Goal: Task Accomplishment & Management: Complete application form

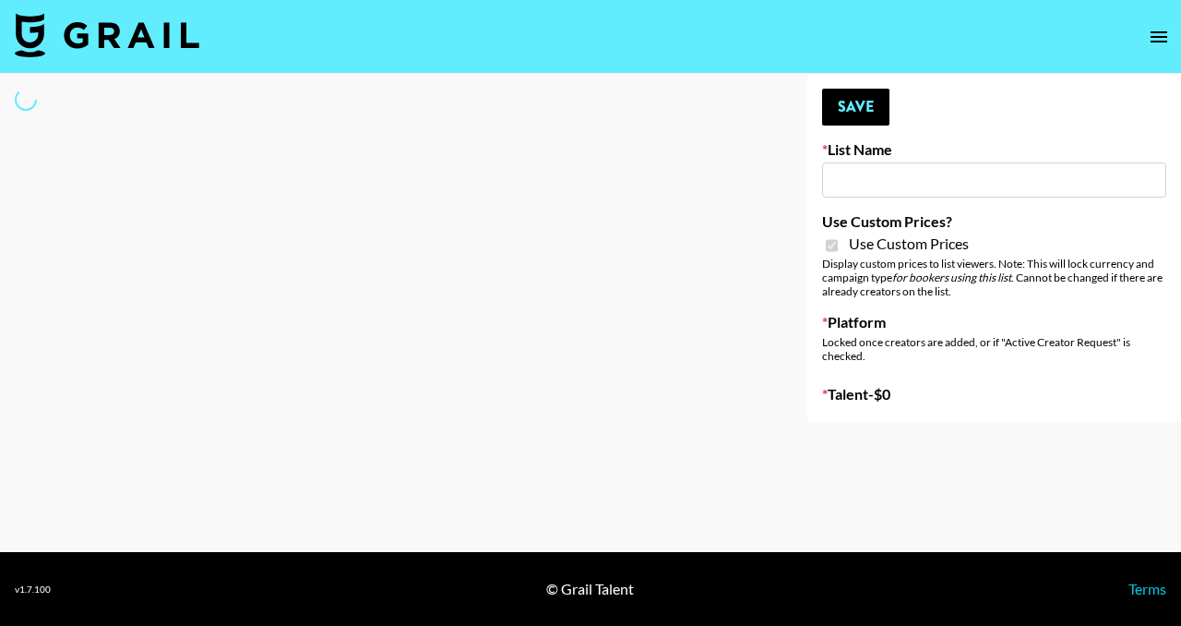
type input "Nippies"
checkbox input "true"
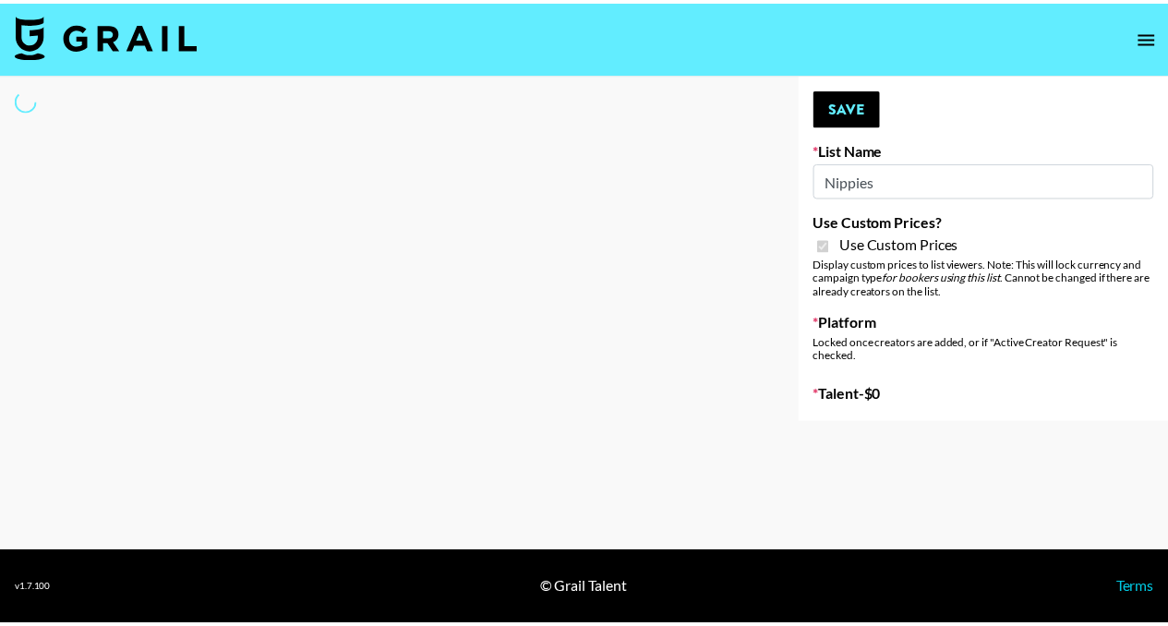
select select "Brand"
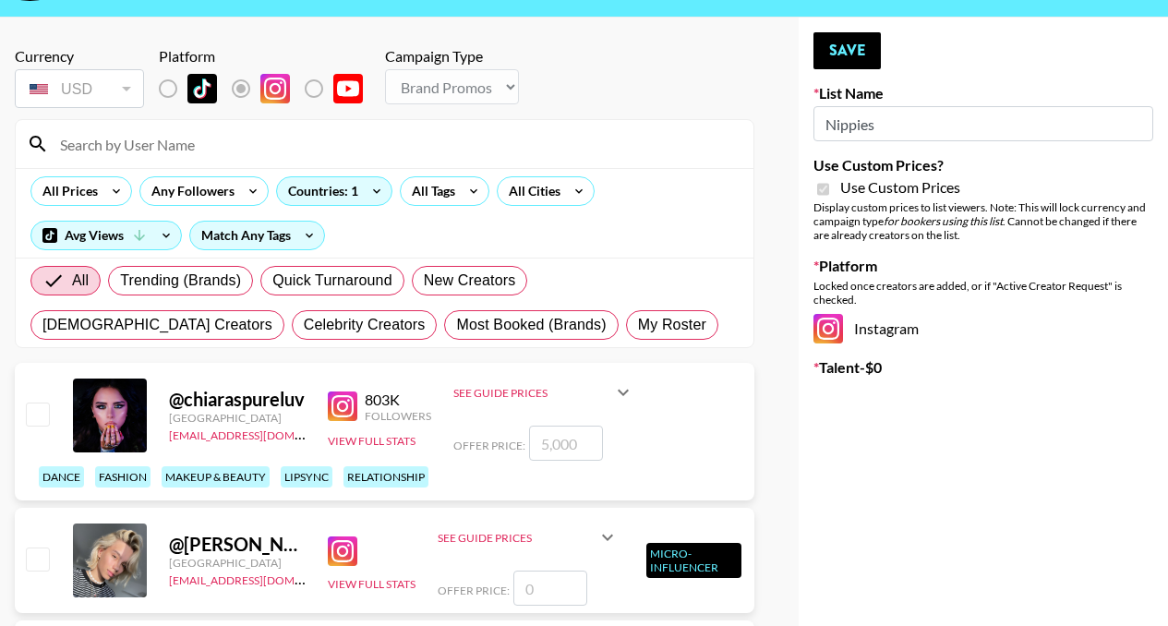
scroll to position [78, 0]
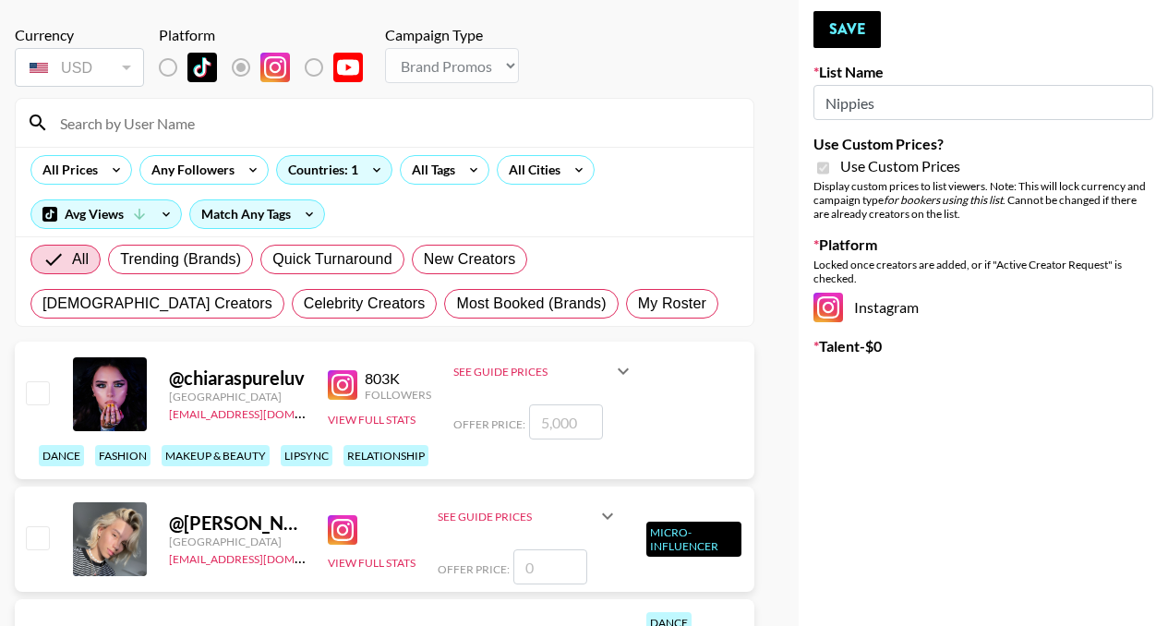
click at [370, 129] on input at bounding box center [395, 123] width 693 height 30
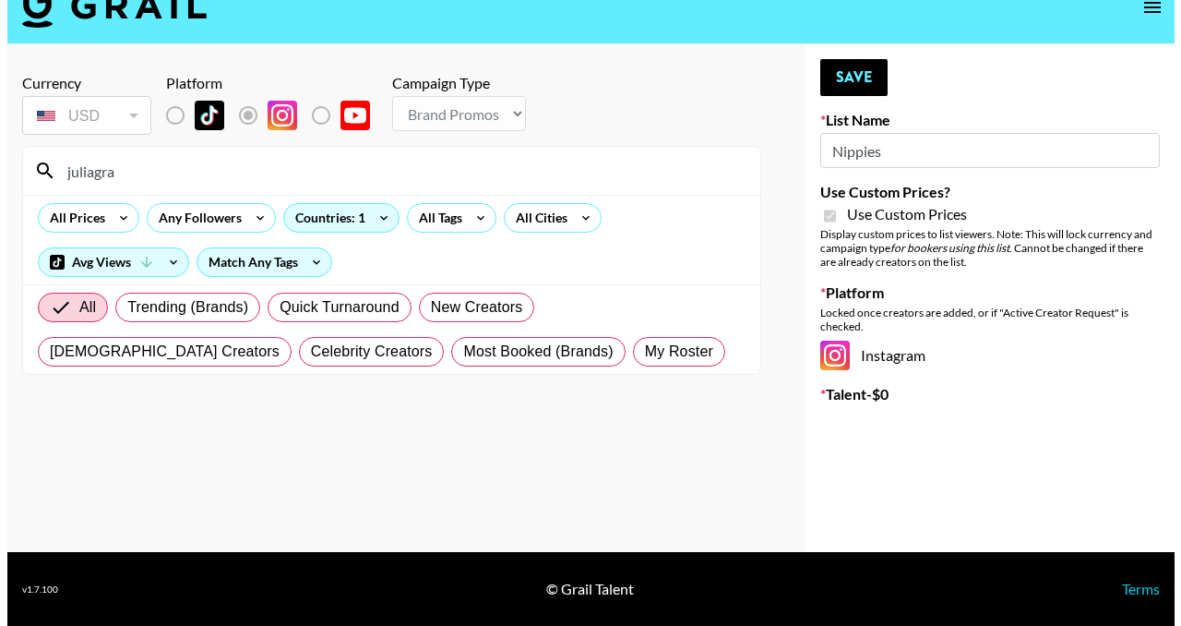
scroll to position [0, 0]
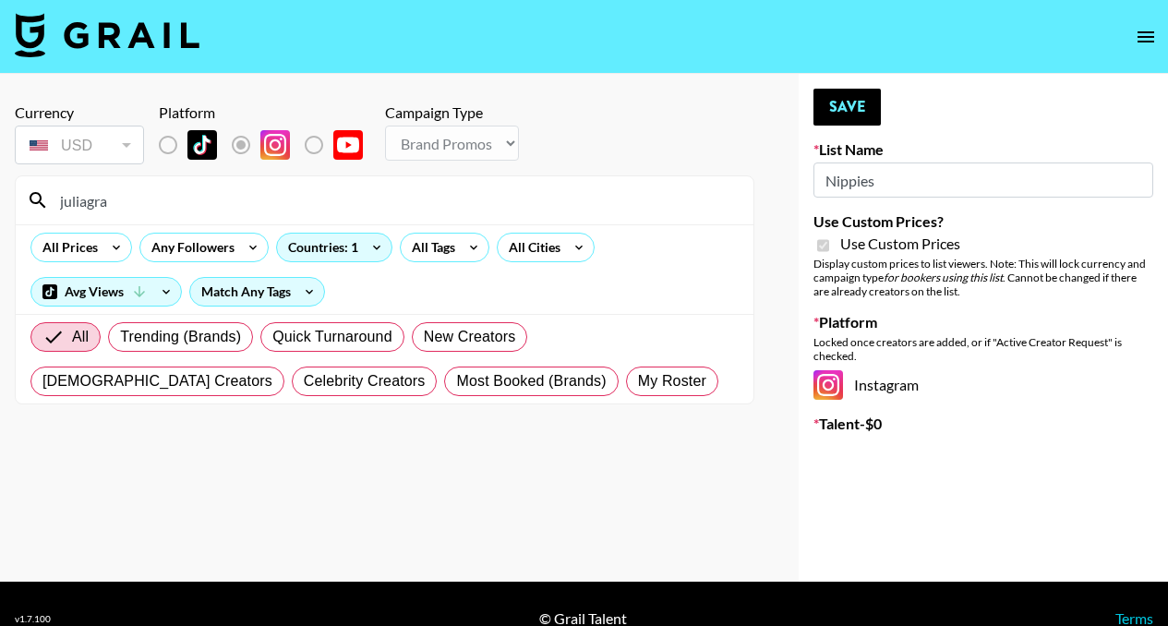
click at [117, 199] on input "juliagra" at bounding box center [395, 201] width 693 height 30
type input "juliaa"
click at [143, 291] on icon at bounding box center [139, 291] width 17 height 17
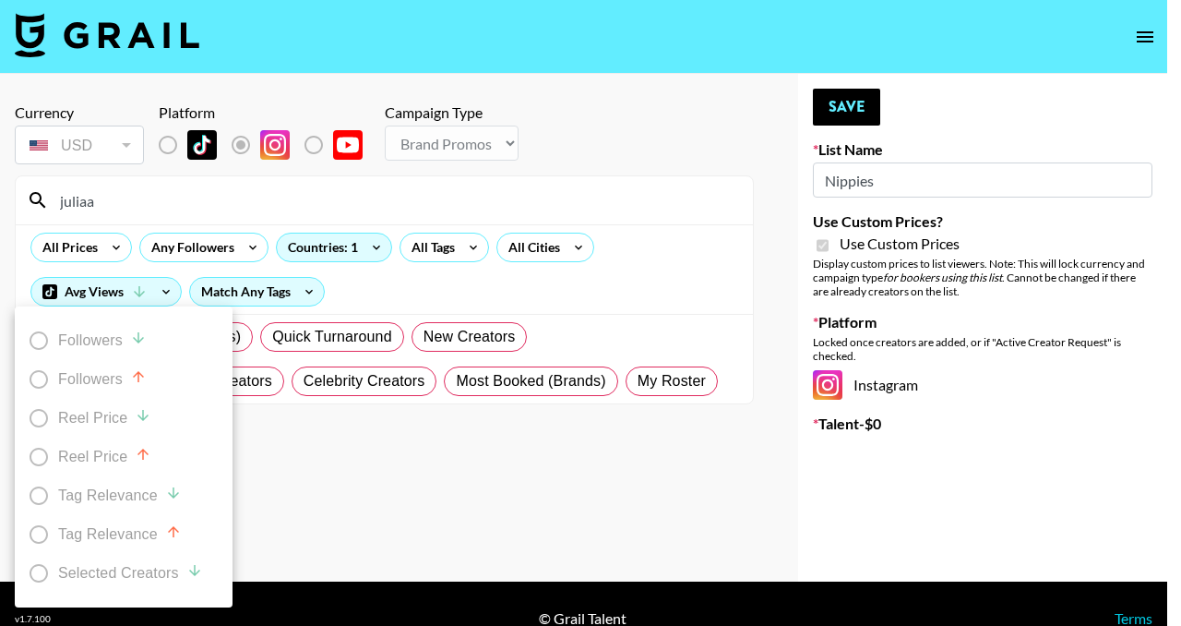
click at [253, 205] on div at bounding box center [590, 313] width 1181 height 626
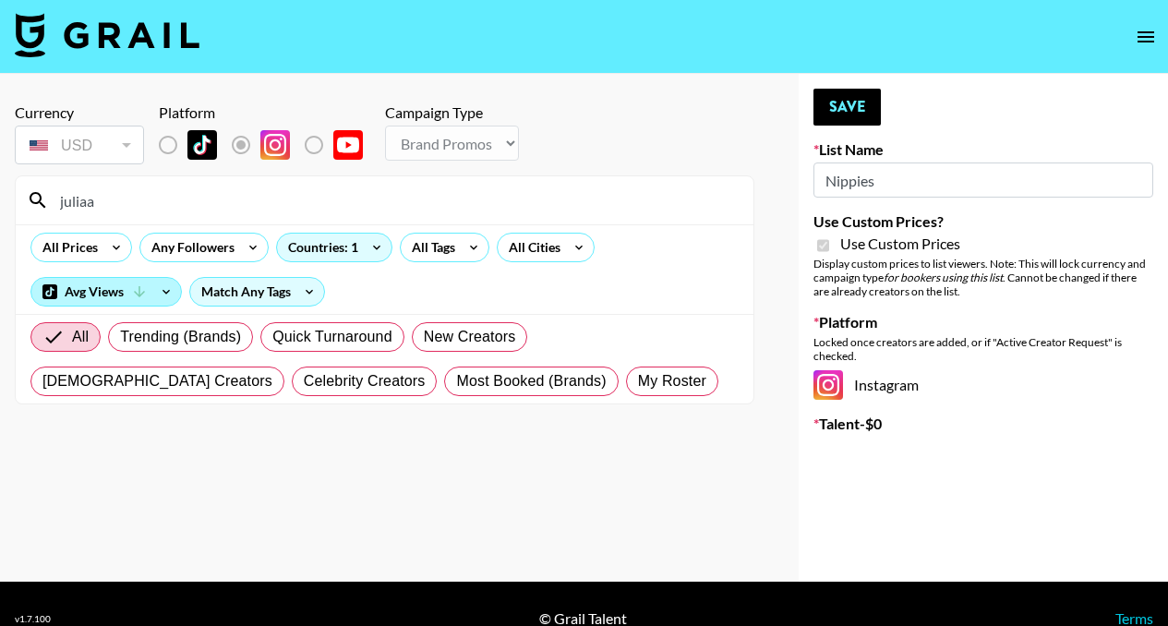
click at [150, 298] on div "Avg Views" at bounding box center [106, 292] width 150 height 28
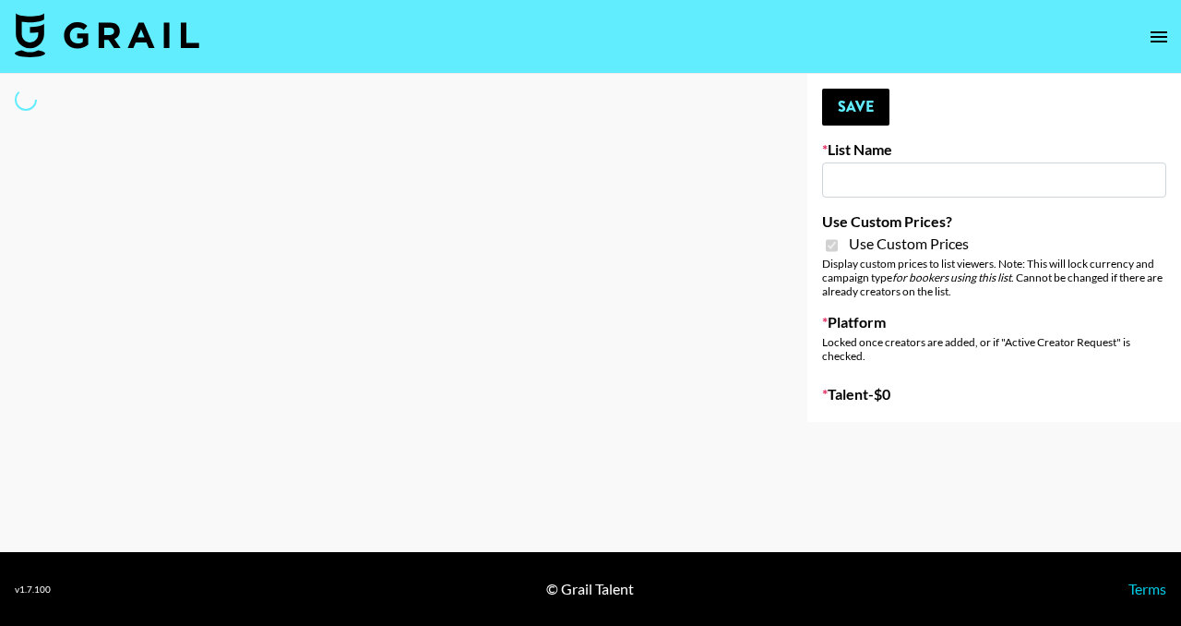
type input "Nippies"
checkbox input "true"
select select "Brand"
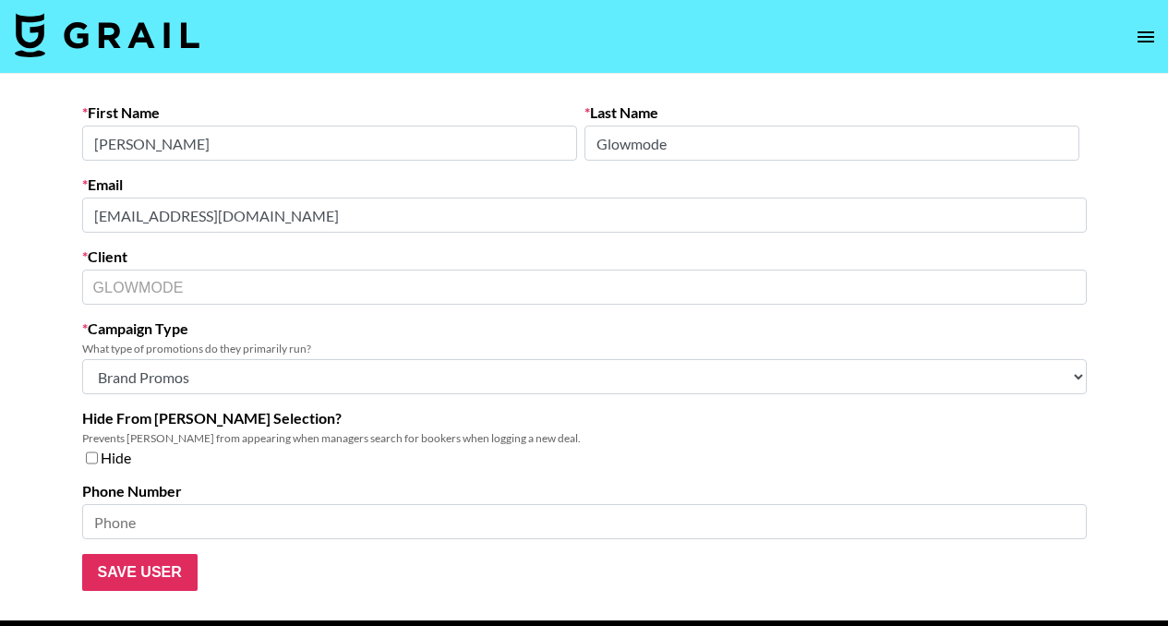
select select "Brand"
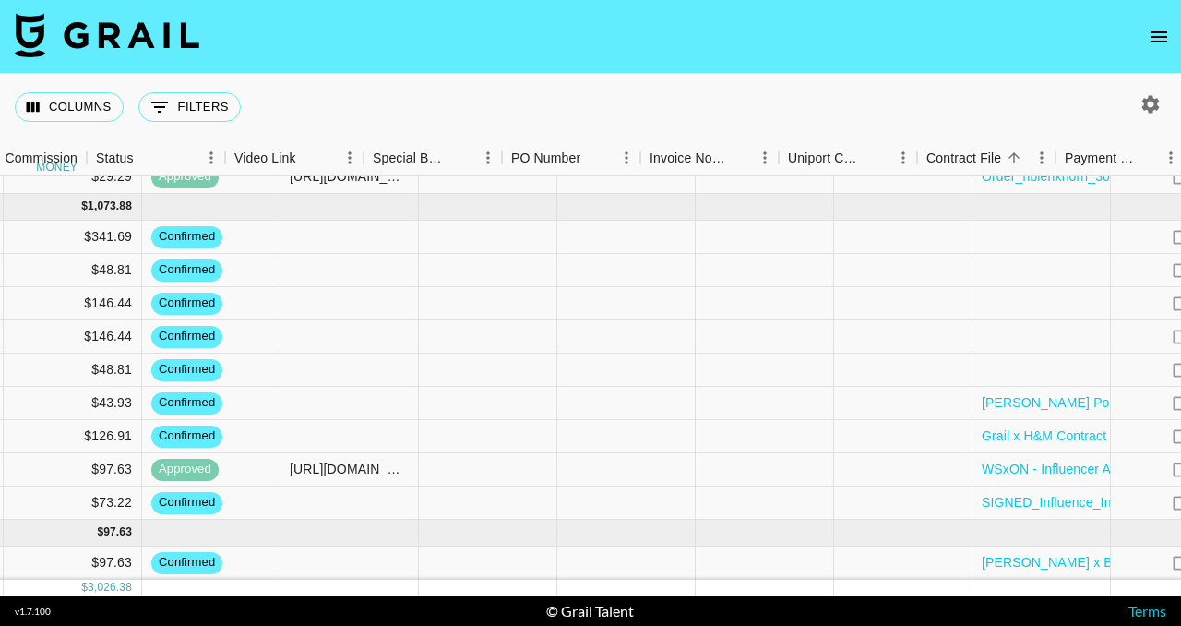
scroll to position [741, 1555]
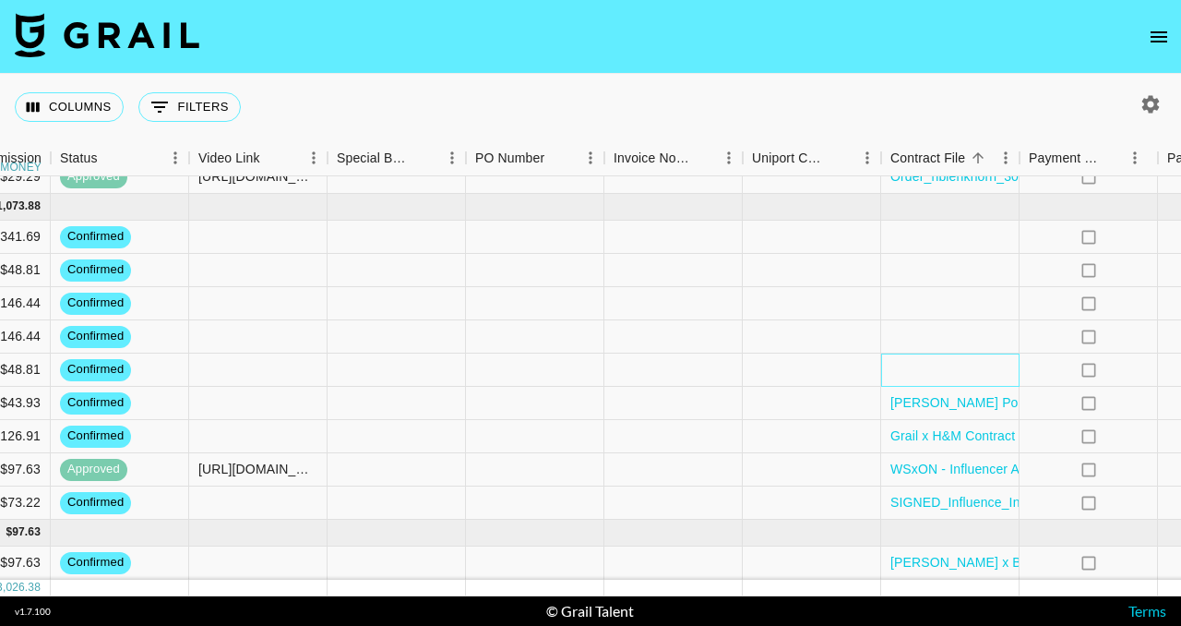
click at [922, 362] on div at bounding box center [950, 369] width 138 height 33
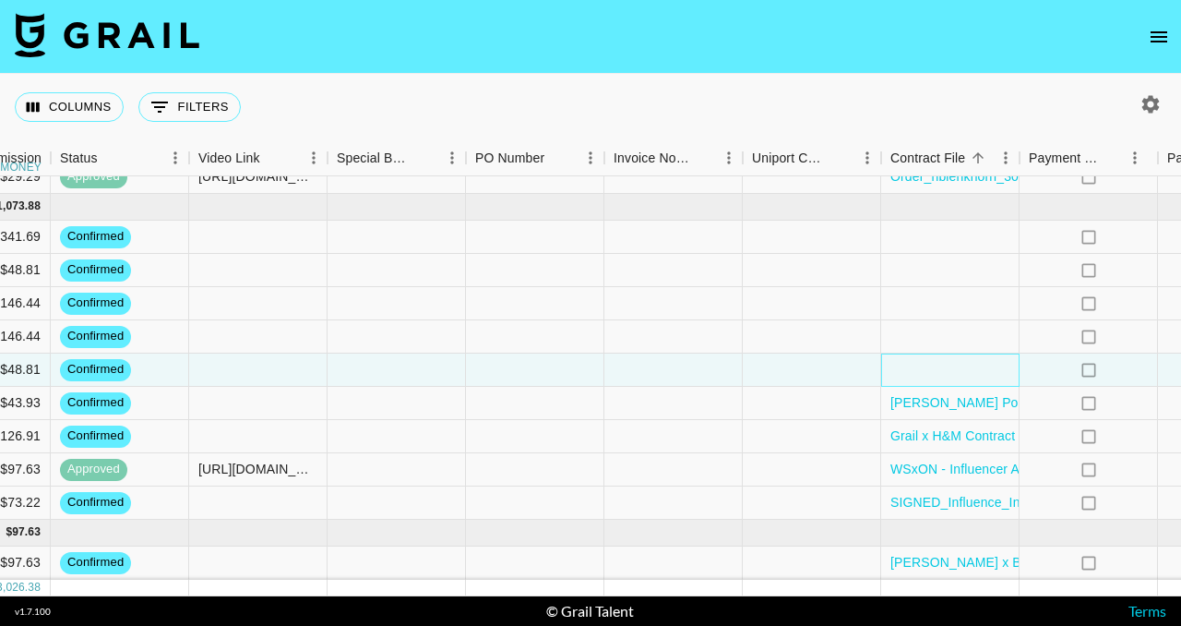
click at [922, 362] on div at bounding box center [950, 369] width 138 height 33
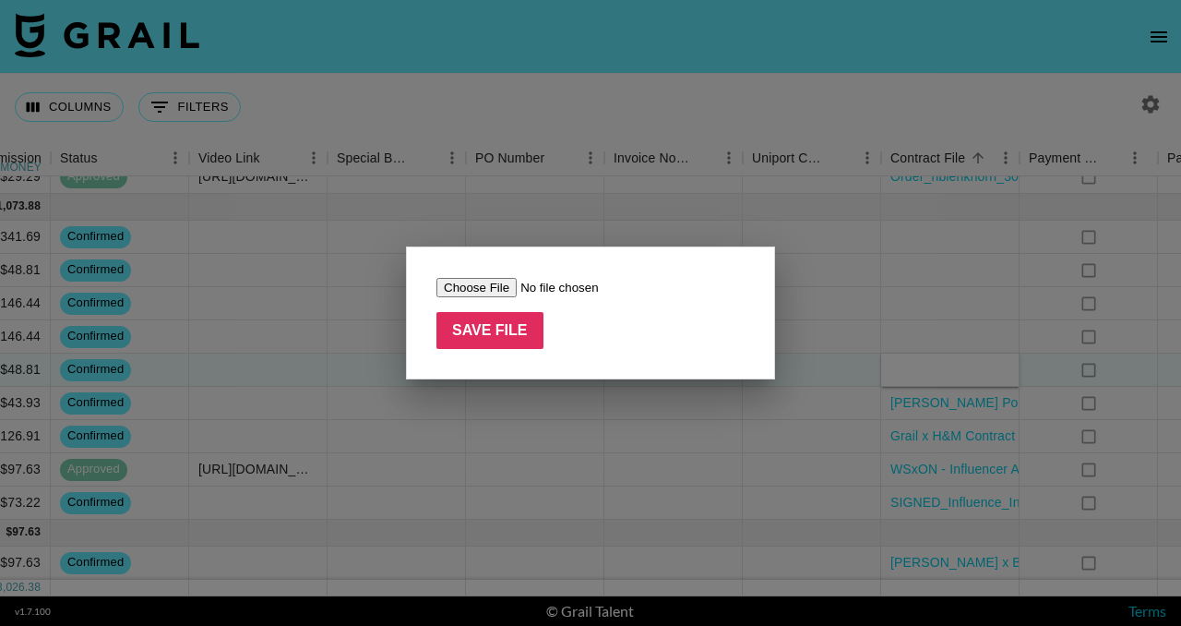
click at [501, 285] on input "file" at bounding box center [554, 287] width 234 height 19
type input "C:\fakepath\Rebecca Watson x Bloom Pop TT Sep 2025.docx.pdf"
click at [515, 337] on input "Save File" at bounding box center [490, 330] width 107 height 37
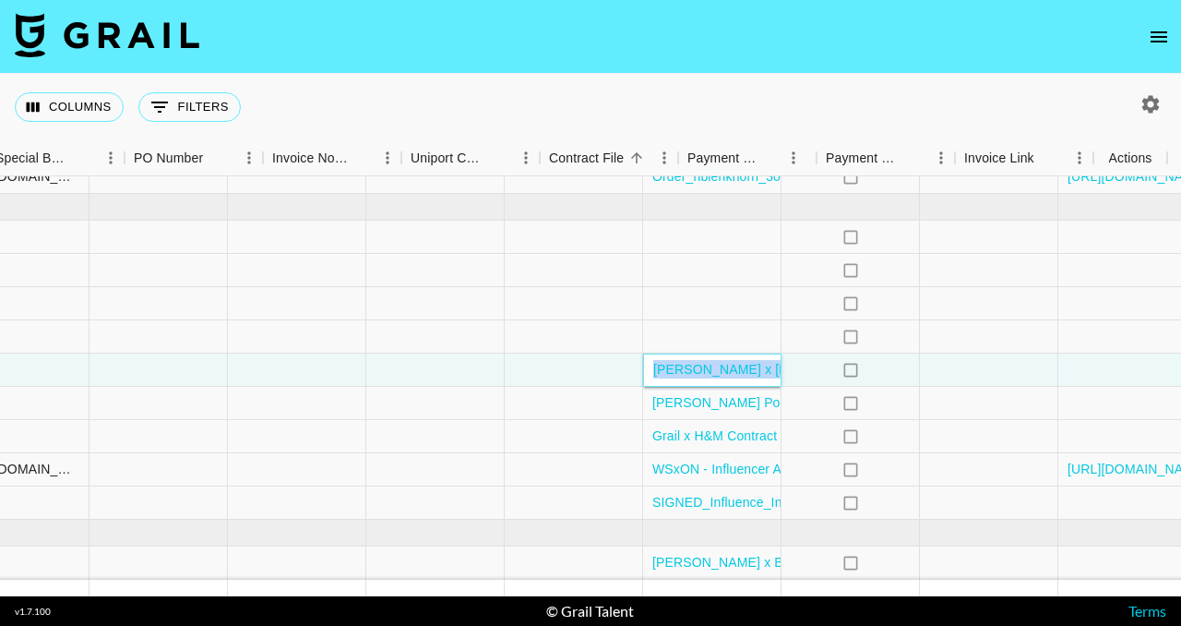
scroll to position [741, 1897]
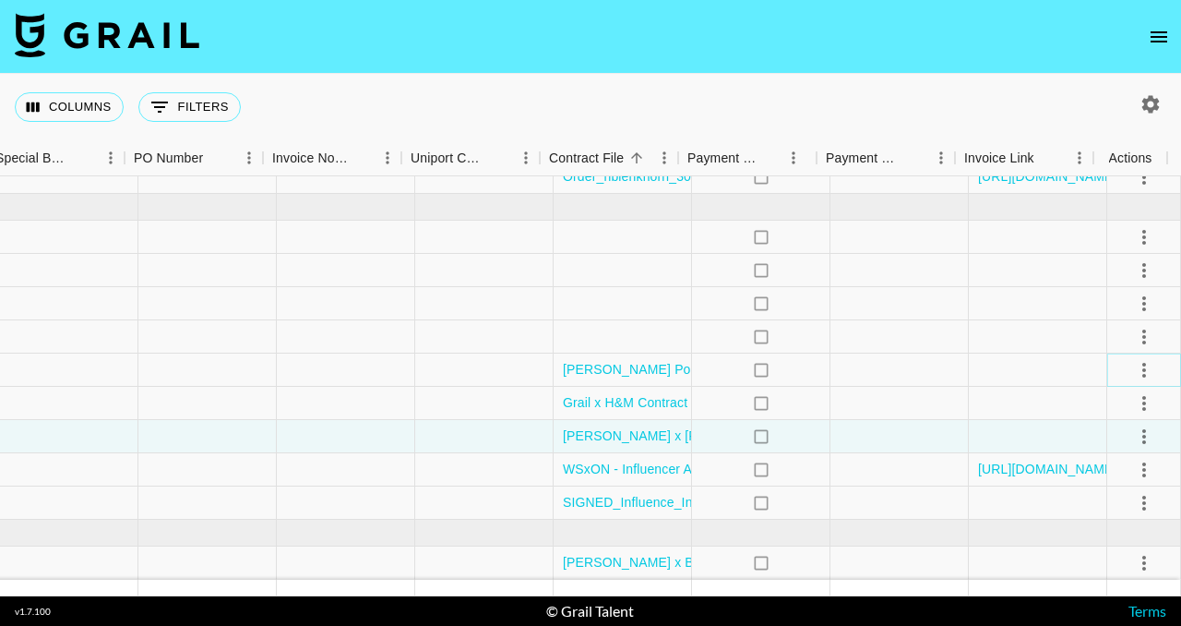
click at [1133, 359] on icon "select merge strategy" at bounding box center [1144, 370] width 22 height 22
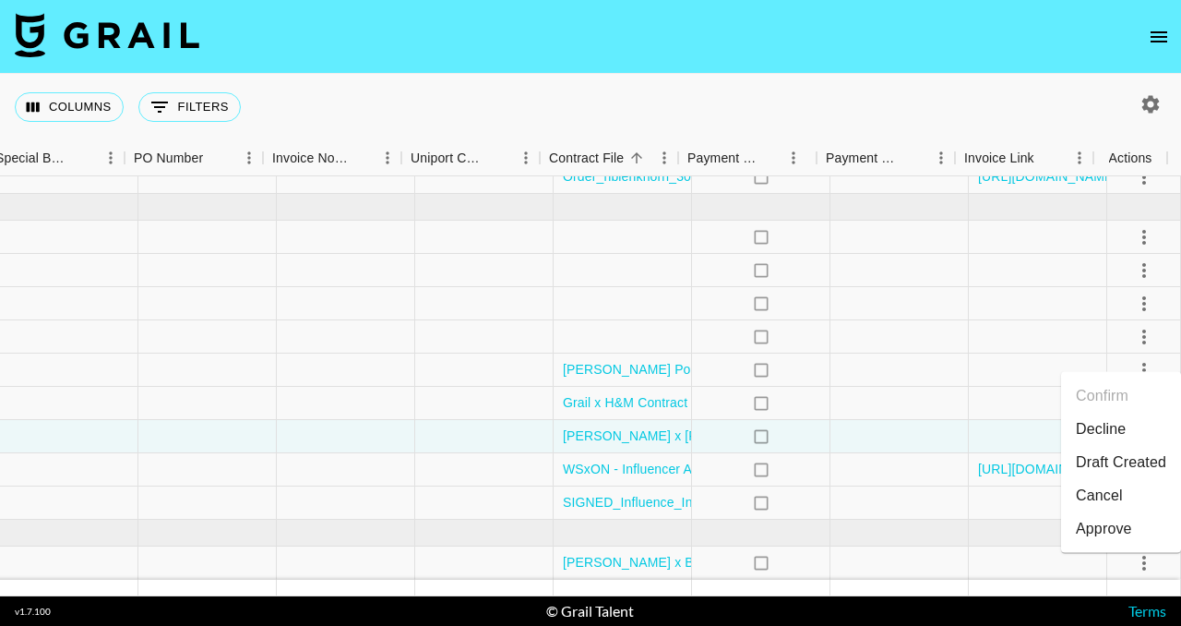
click at [1131, 461] on li "Draft Created" at bounding box center [1121, 462] width 120 height 33
click at [974, 486] on div at bounding box center [1038, 502] width 138 height 33
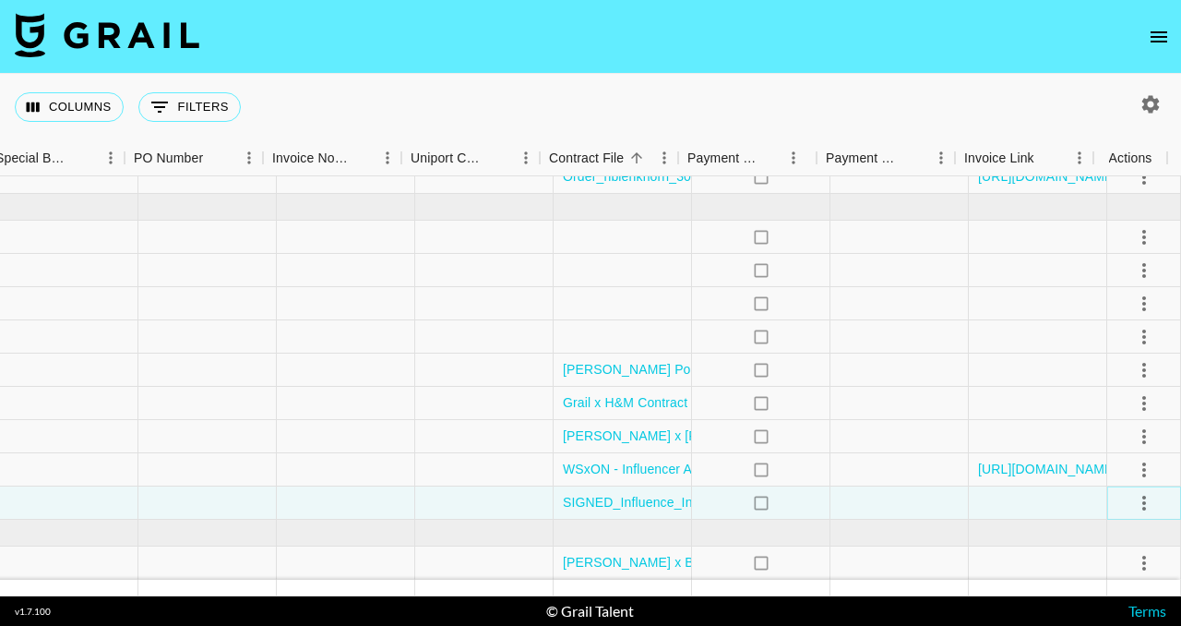
click at [1138, 492] on icon "select merge strategy" at bounding box center [1144, 503] width 22 height 22
click at [1127, 374] on li "Draft Created" at bounding box center [1121, 382] width 120 height 33
click at [1024, 353] on div at bounding box center [1038, 369] width 138 height 33
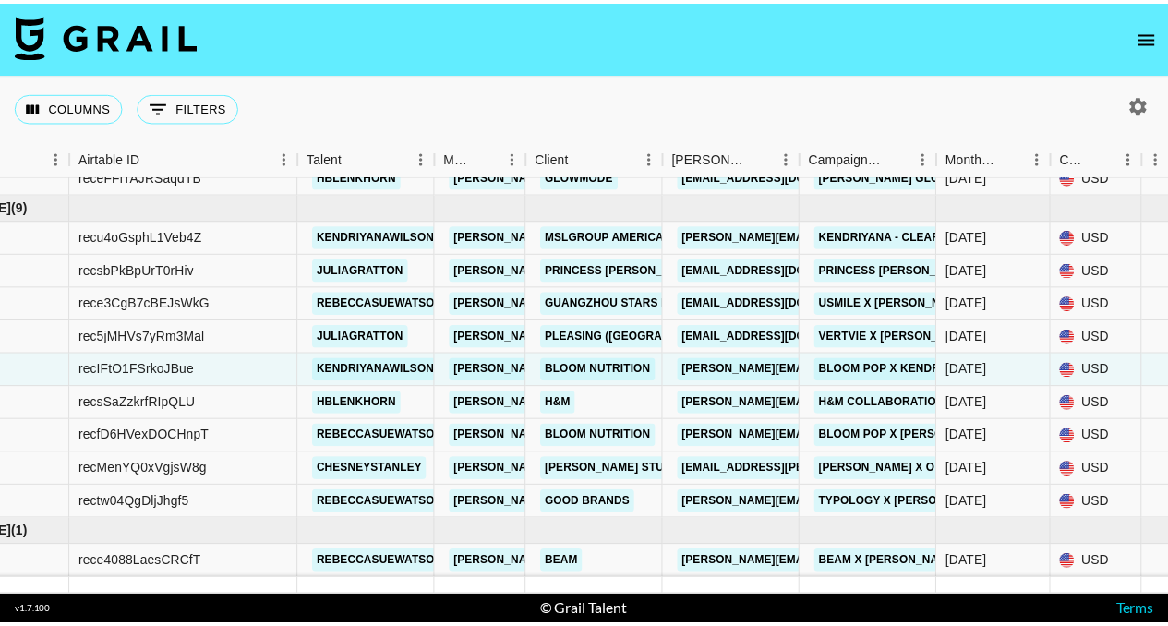
scroll to position [741, 83]
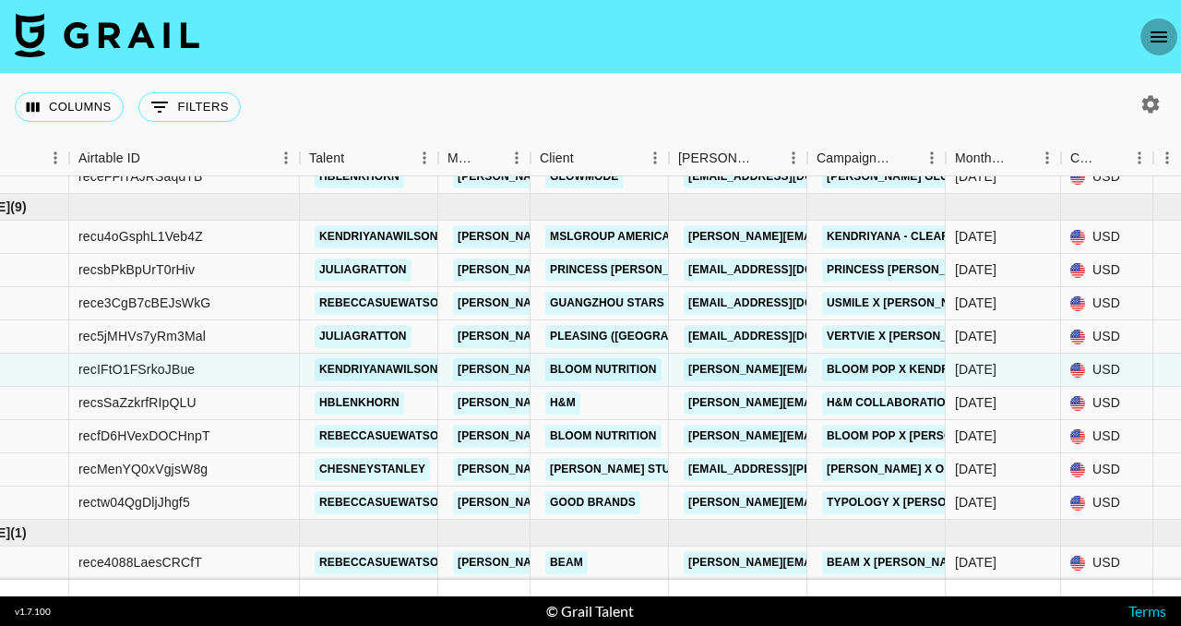
click at [1161, 39] on icon "open drawer" at bounding box center [1159, 37] width 22 height 22
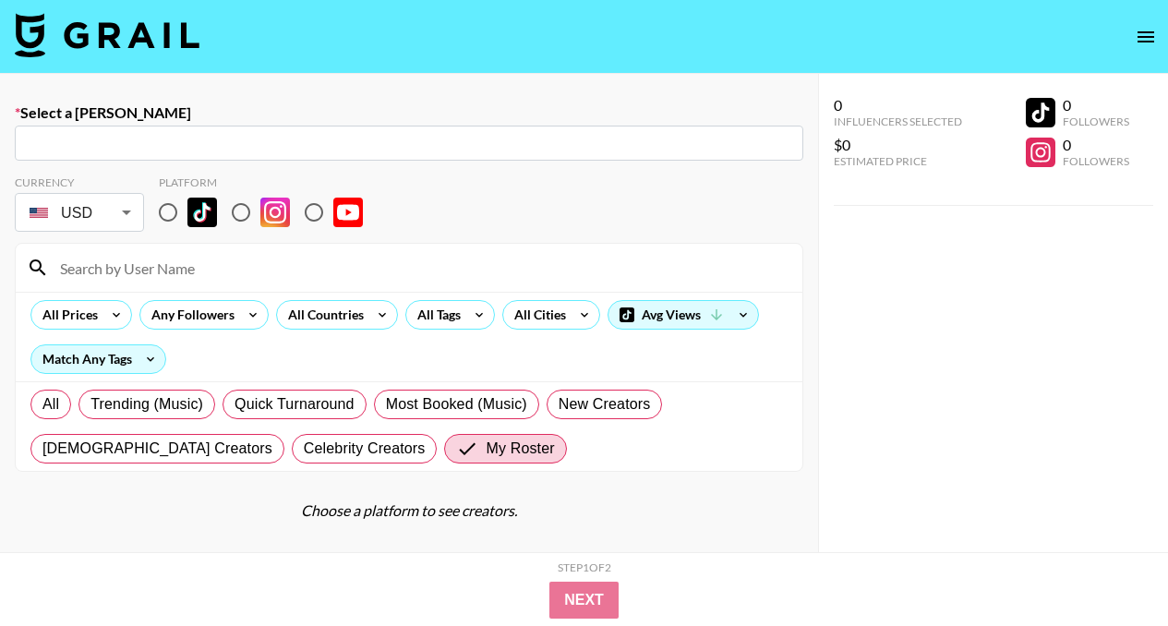
click at [598, 154] on div "​" at bounding box center [409, 143] width 788 height 35
click at [601, 138] on input "text" at bounding box center [409, 143] width 766 height 21
paste input "josslyn.y@tymobeauty.com"
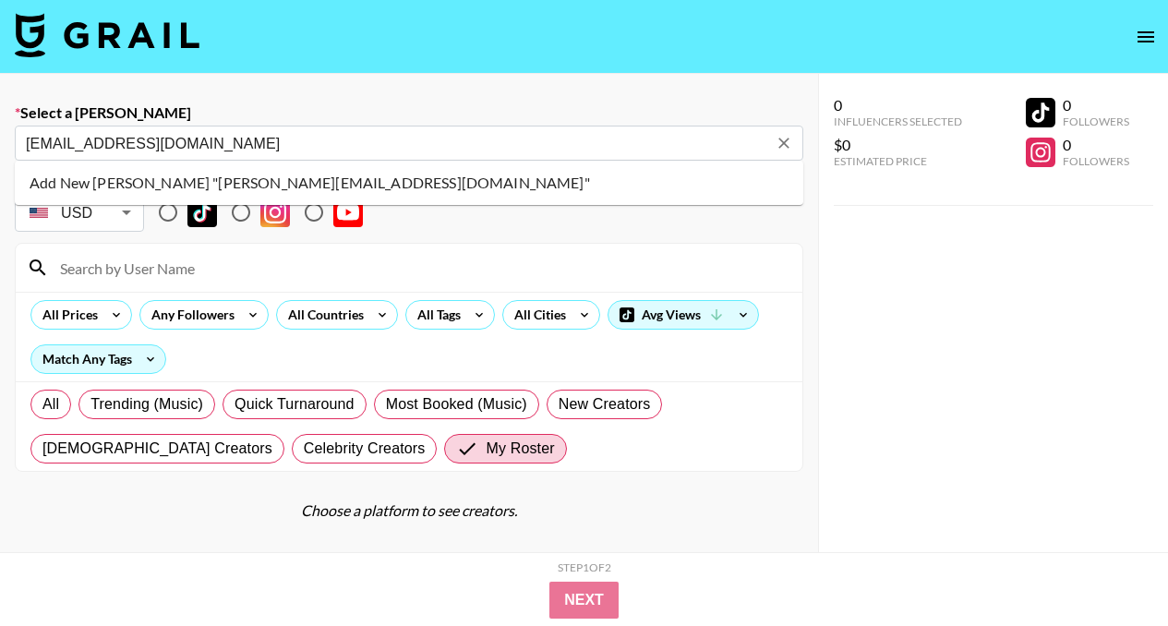
click at [541, 188] on li "Add New Booker "josslyn.y@tymobeauty.com"" at bounding box center [409, 183] width 788 height 30
type input "Add New Booker "josslyn.y@tymobeauty.com""
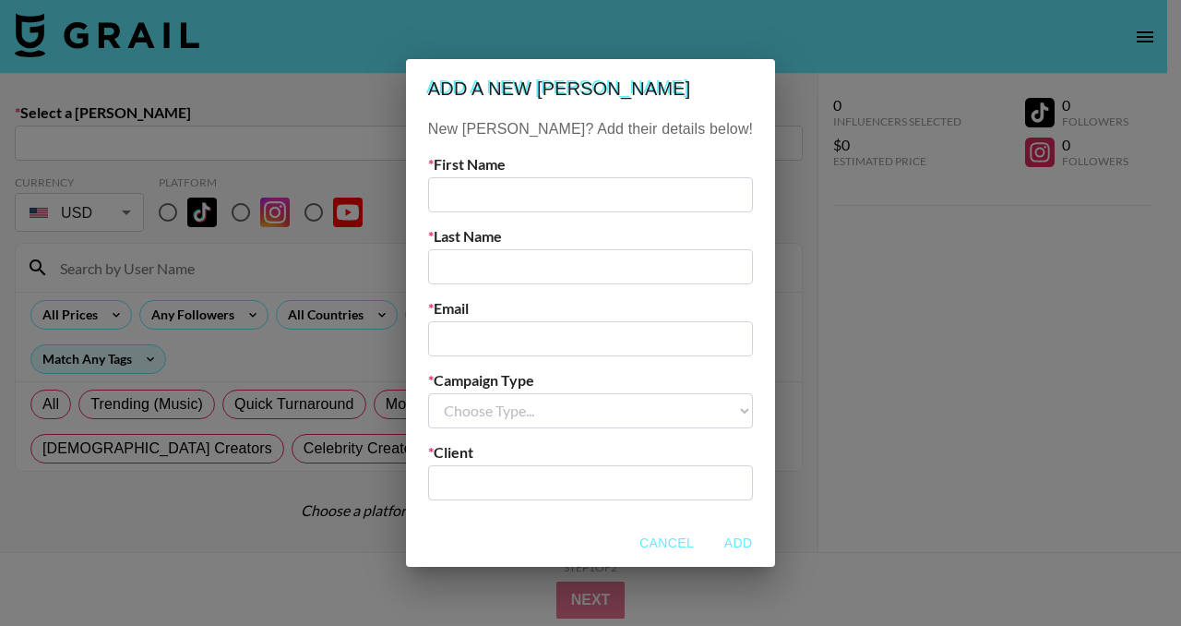
click at [544, 201] on input "text" at bounding box center [590, 194] width 325 height 35
type input "Josslyn"
click at [546, 262] on input "text" at bounding box center [590, 266] width 325 height 35
click at [525, 327] on input "email" at bounding box center [590, 338] width 325 height 35
paste input "josslyn.y@tymobeauty.com"
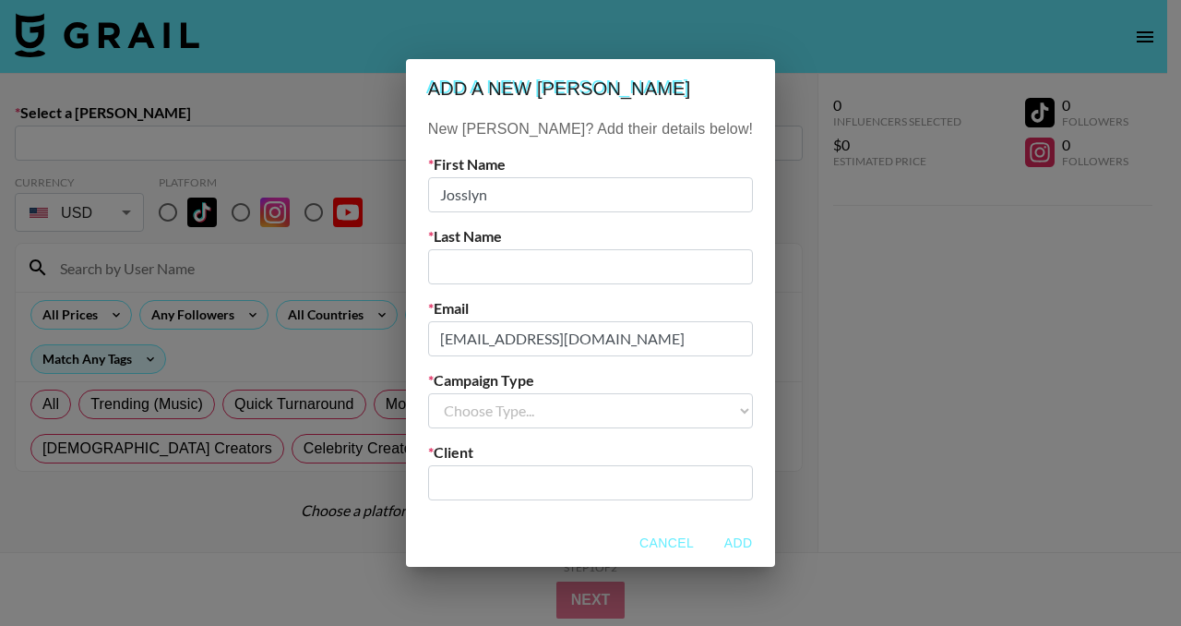
type input "josslyn.y@tymobeauty.com"
click at [566, 262] on input "text" at bounding box center [590, 266] width 325 height 35
type input "Y"
click at [572, 405] on select "Choose Type... Song Promos Brand Promos" at bounding box center [590, 410] width 325 height 35
select select "Brand"
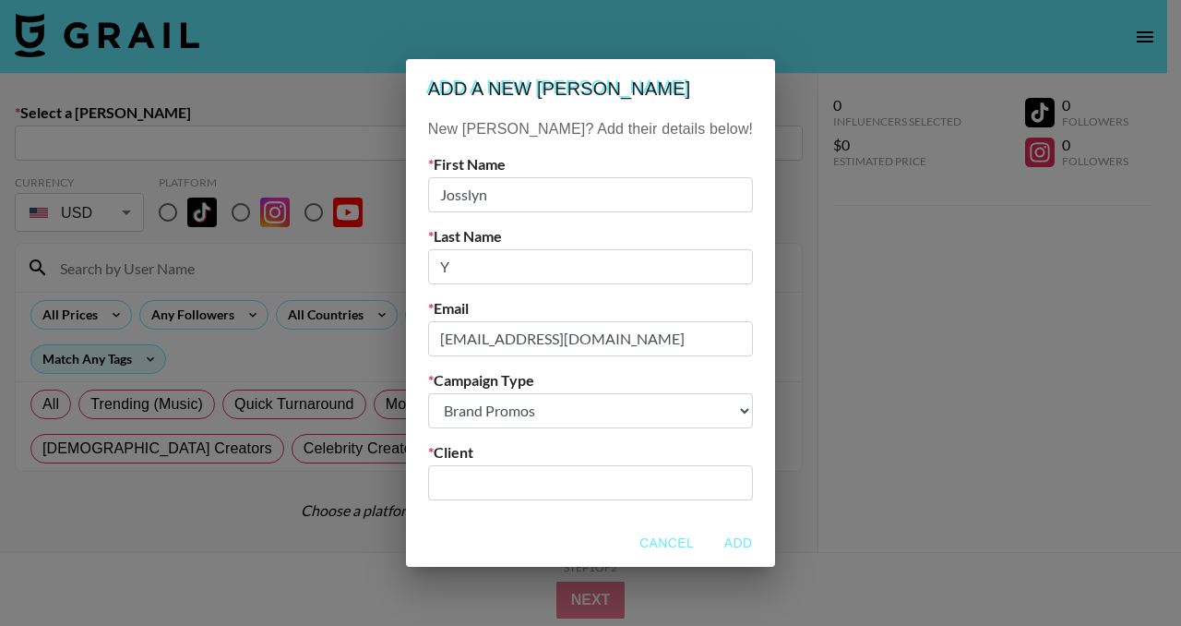
click at [583, 484] on input "text" at bounding box center [590, 482] width 303 height 21
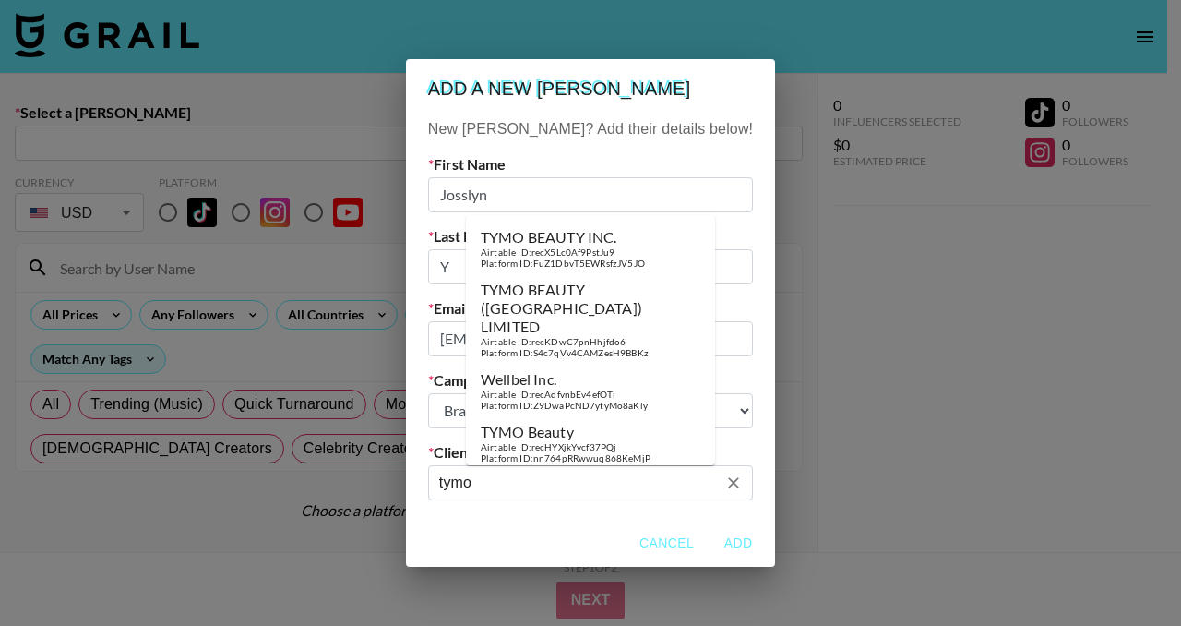
click at [632, 441] on div "Airtable ID: recHYXjkYvcf37PQj" at bounding box center [566, 447] width 170 height 12
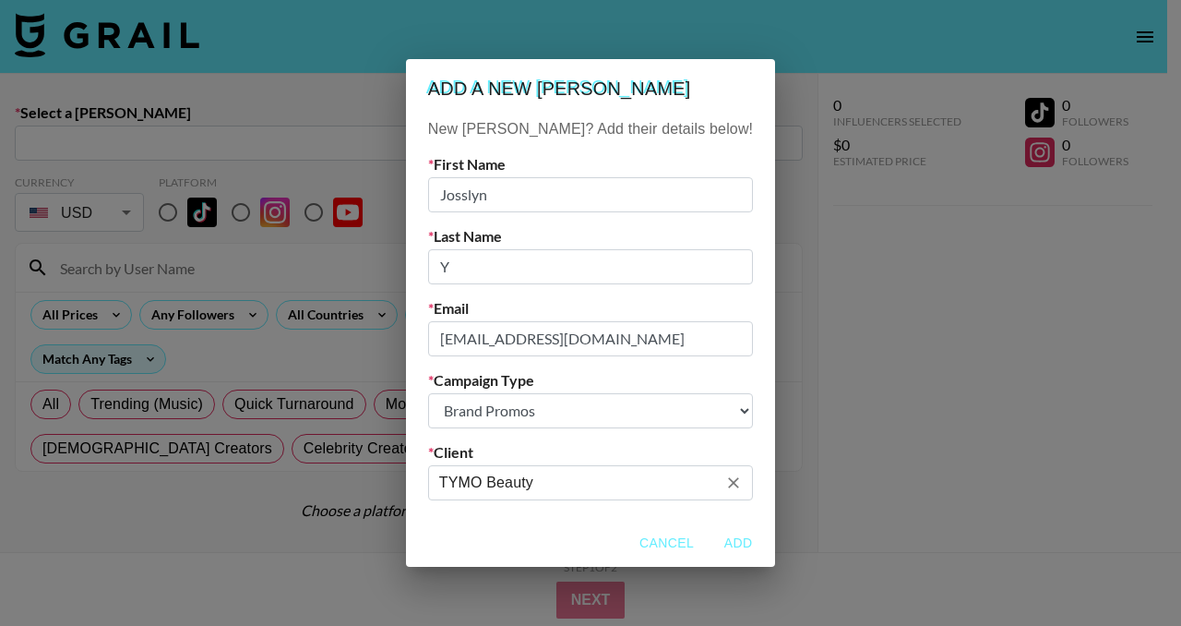
type input "TYMO Beauty"
click at [709, 539] on button "Add" at bounding box center [738, 543] width 59 height 34
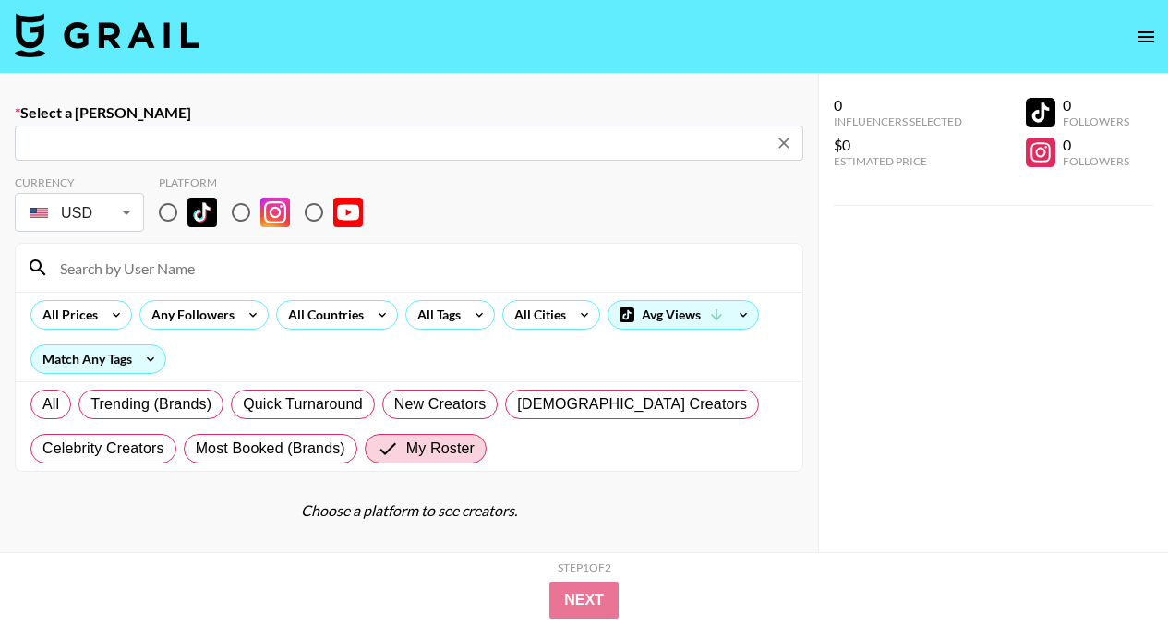
type input "josslyn.y@tymobeauty.com: Josslyn Y -- TYMO Beauty -- ctHunuSQIVaQncq5lK8kENW5d…"
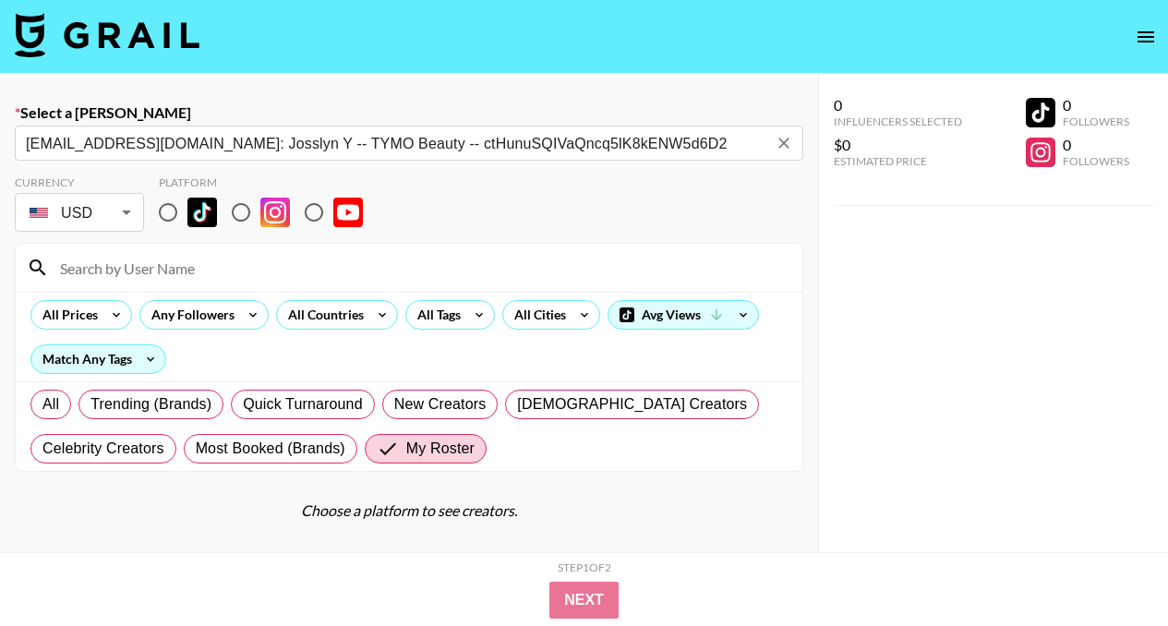
click at [252, 277] on input at bounding box center [420, 268] width 742 height 30
type input "summer"
click at [230, 218] on input "radio" at bounding box center [241, 212] width 39 height 39
radio input "true"
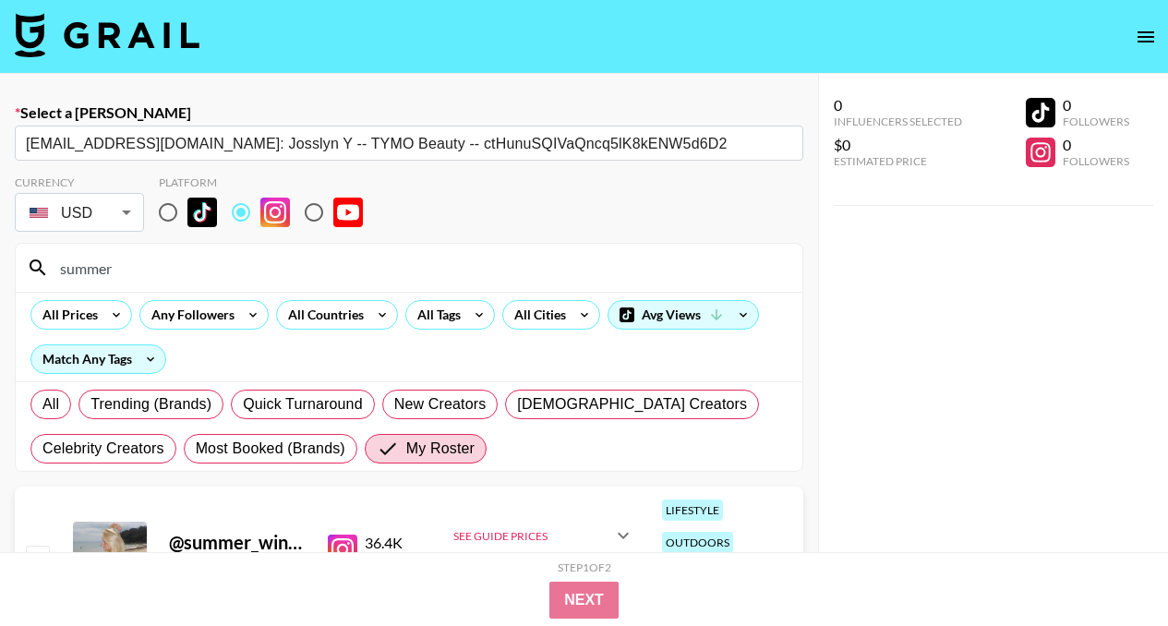
click at [38, 545] on input "checkbox" at bounding box center [37, 556] width 22 height 22
checkbox input "true"
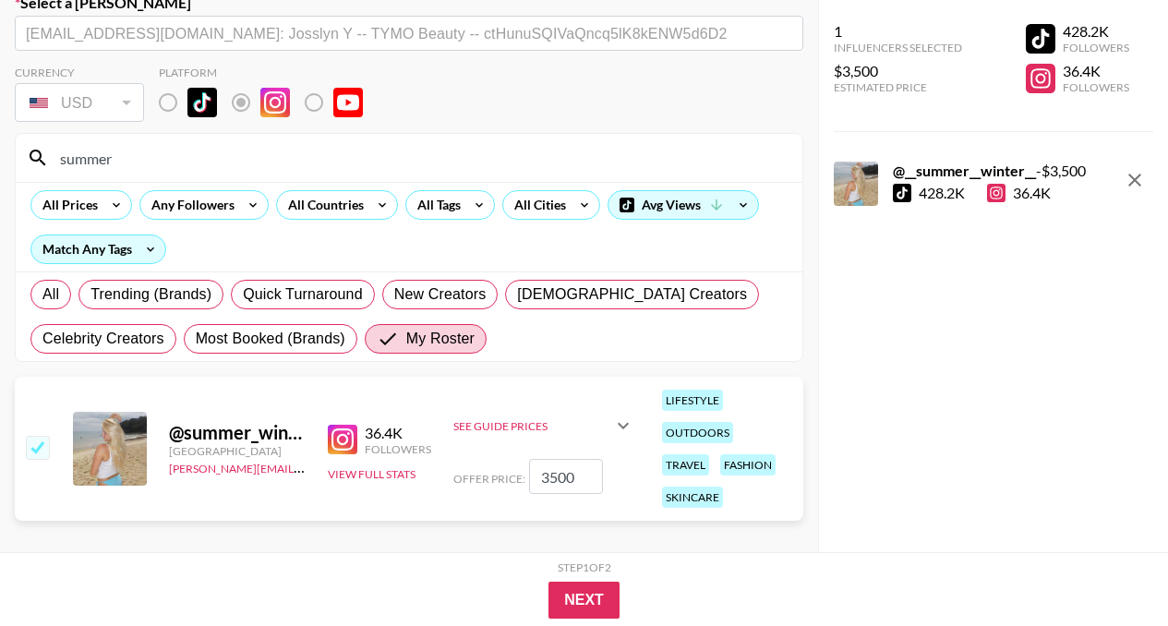
scroll to position [125, 0]
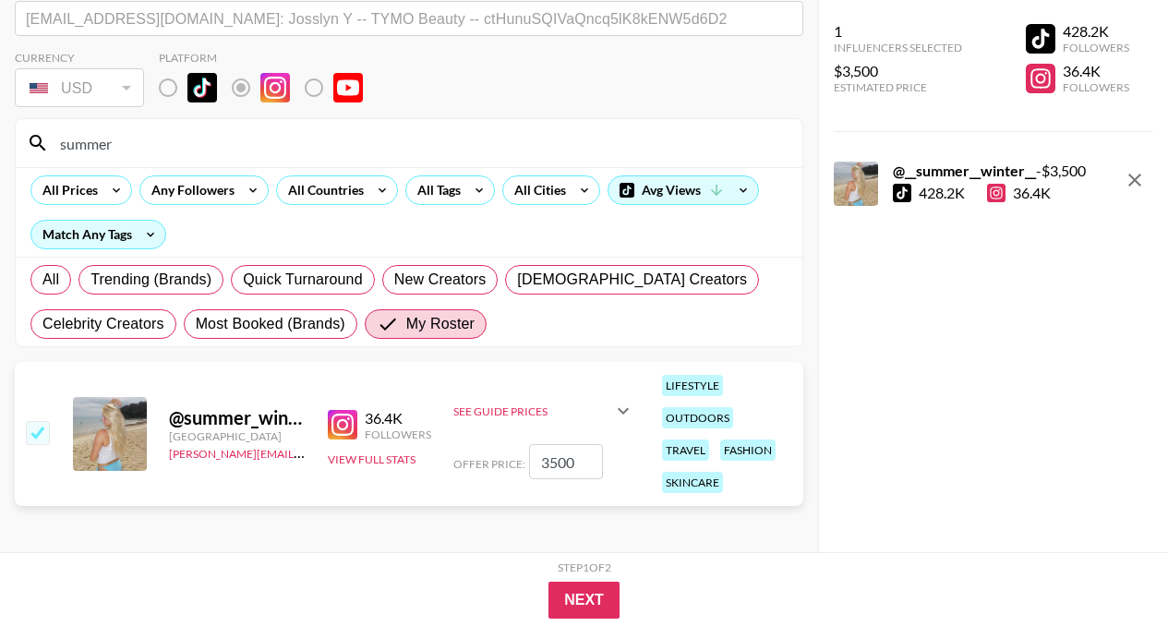
drag, startPoint x: 557, startPoint y: 449, endPoint x: 521, endPoint y: 449, distance: 36.9
click at [521, 449] on div "Offer Price: 3500" at bounding box center [543, 461] width 181 height 35
type input "200"
click at [621, 400] on icon at bounding box center [623, 411] width 22 height 22
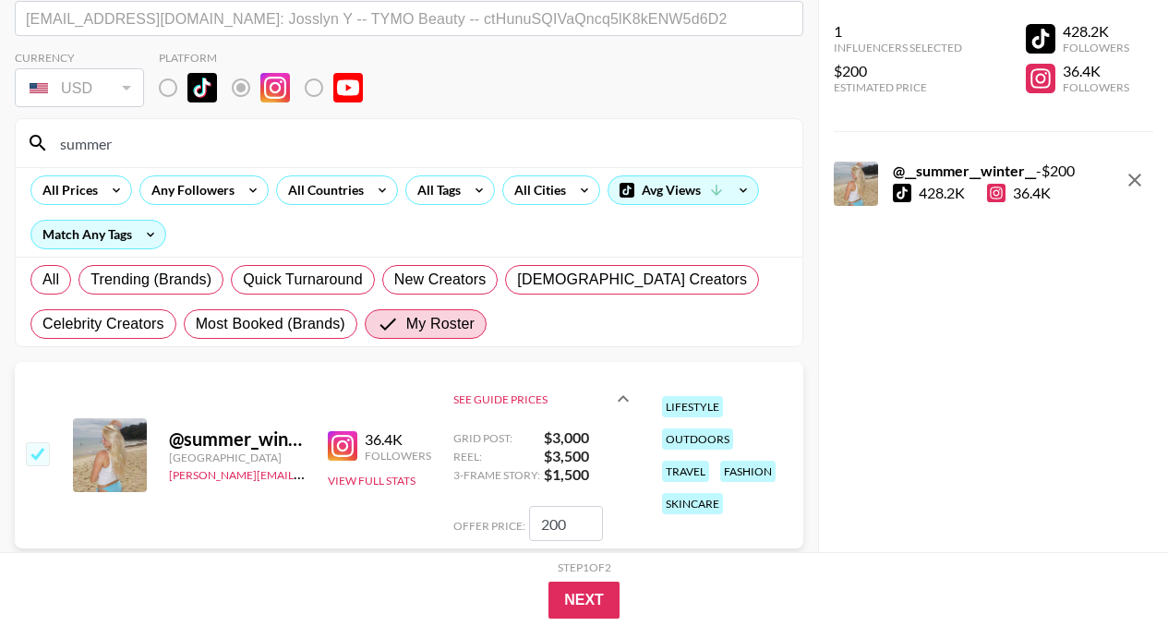
click at [622, 394] on icon at bounding box center [623, 399] width 22 height 22
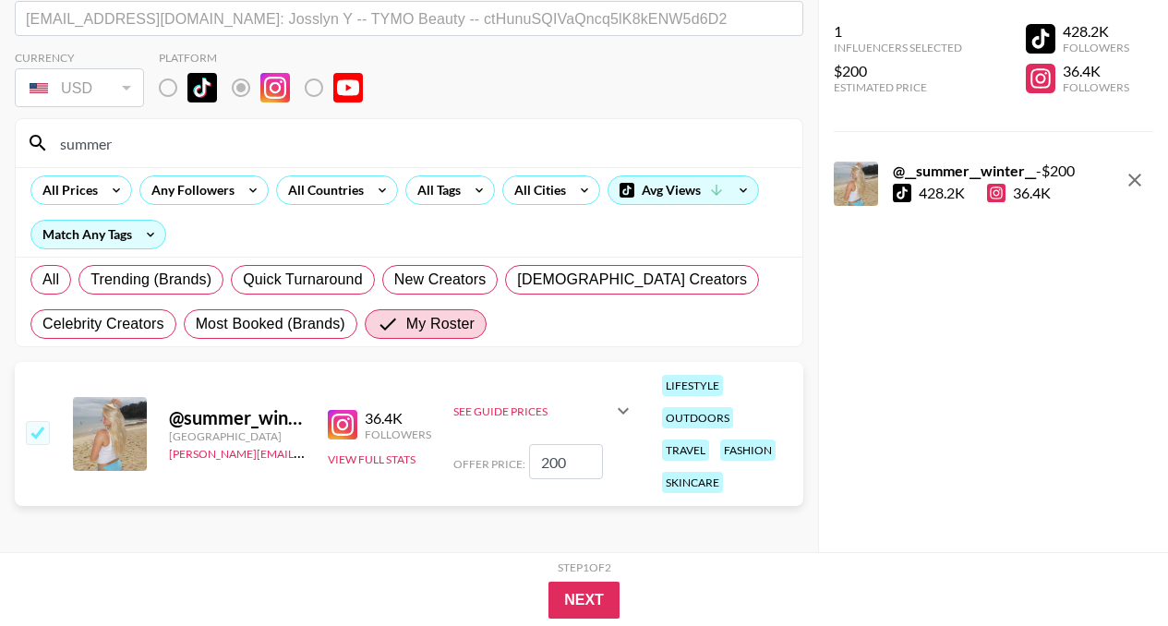
click at [125, 86] on div "USD" at bounding box center [79, 88] width 122 height 32
click at [114, 81] on div "USD" at bounding box center [79, 88] width 122 height 32
click at [126, 138] on div "Remove selected talent to change your currency" at bounding box center [118, 134] width 233 height 20
click at [38, 421] on input "checkbox" at bounding box center [37, 432] width 22 height 22
checkbox input "false"
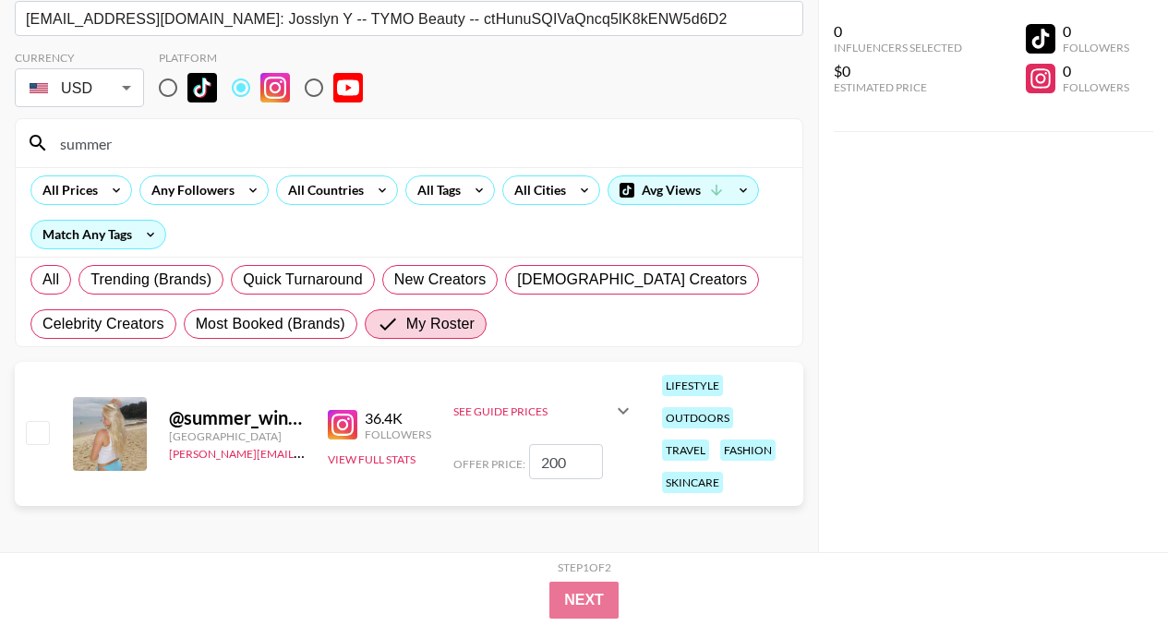
click at [119, 83] on body "Select a Booker josslyn.y@tymobeauty.com: Josslyn Y -- TYMO Beauty -- ctHunuSQI…" at bounding box center [584, 253] width 1168 height 757
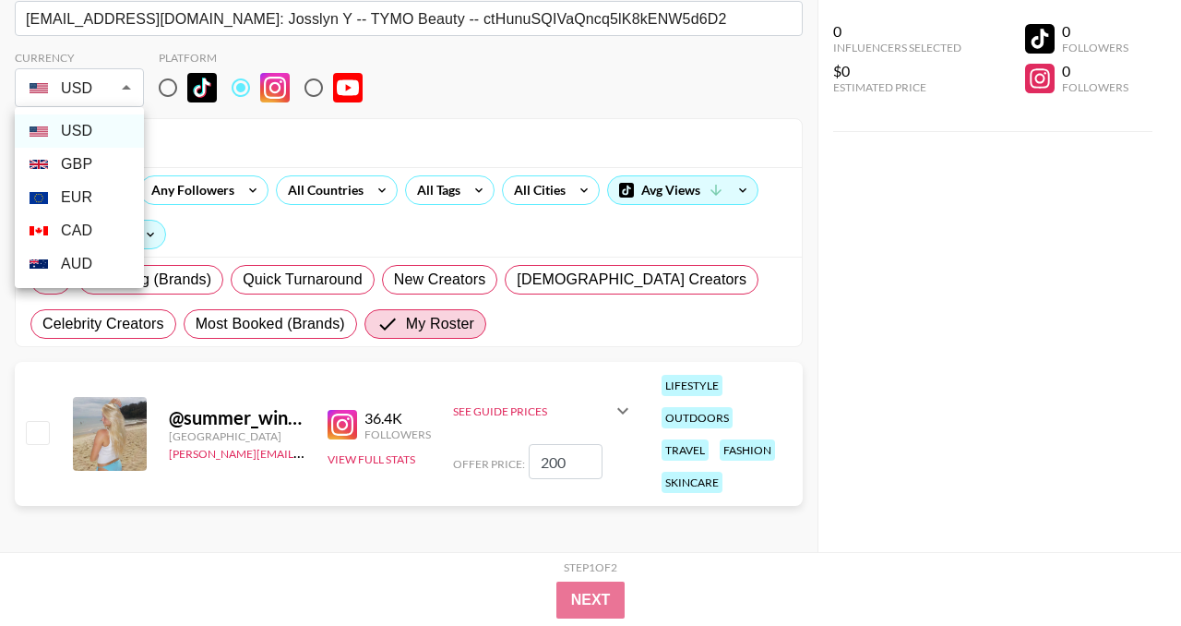
click at [87, 259] on li "AUD" at bounding box center [79, 263] width 129 height 33
type input "AUD"
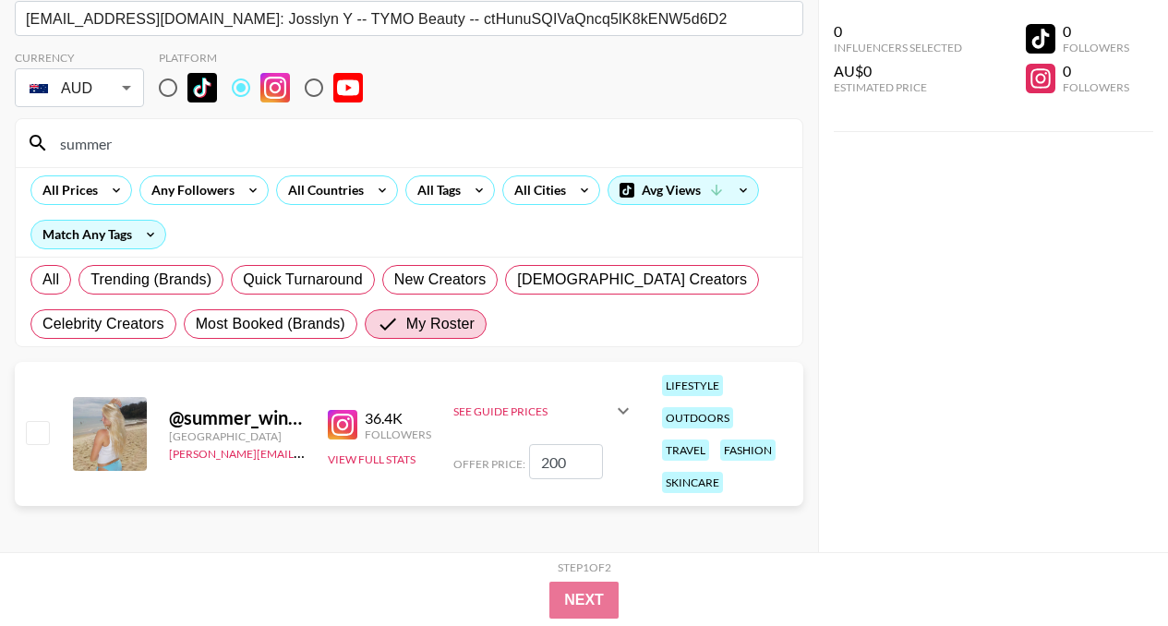
click at [36, 421] on input "checkbox" at bounding box center [37, 432] width 22 height 22
checkbox input "true"
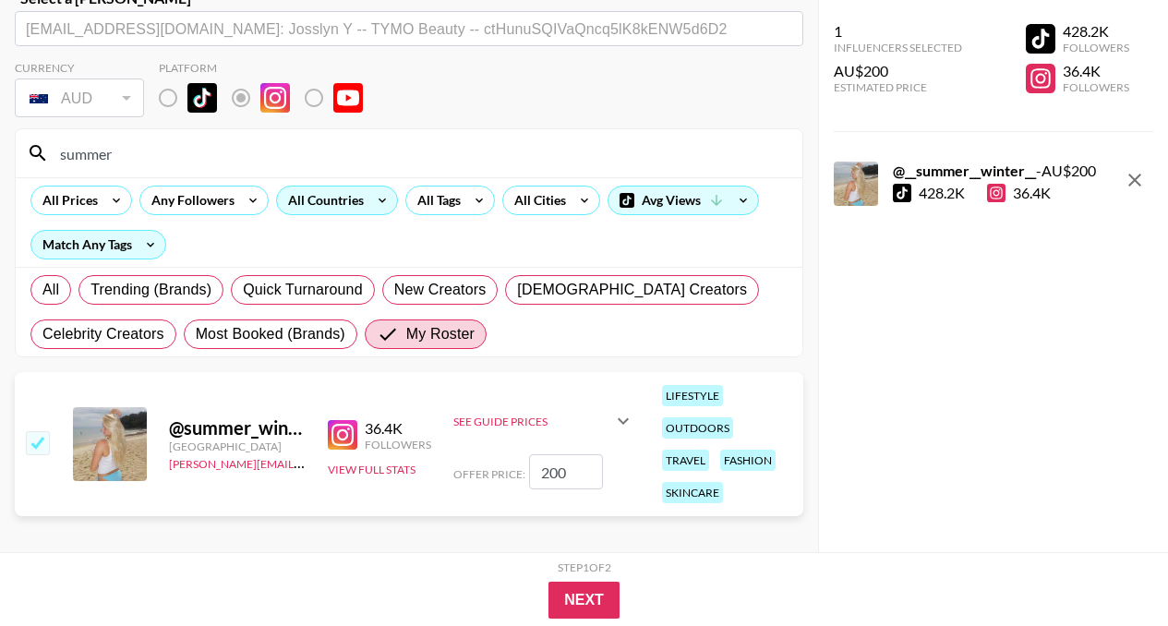
scroll to position [131, 0]
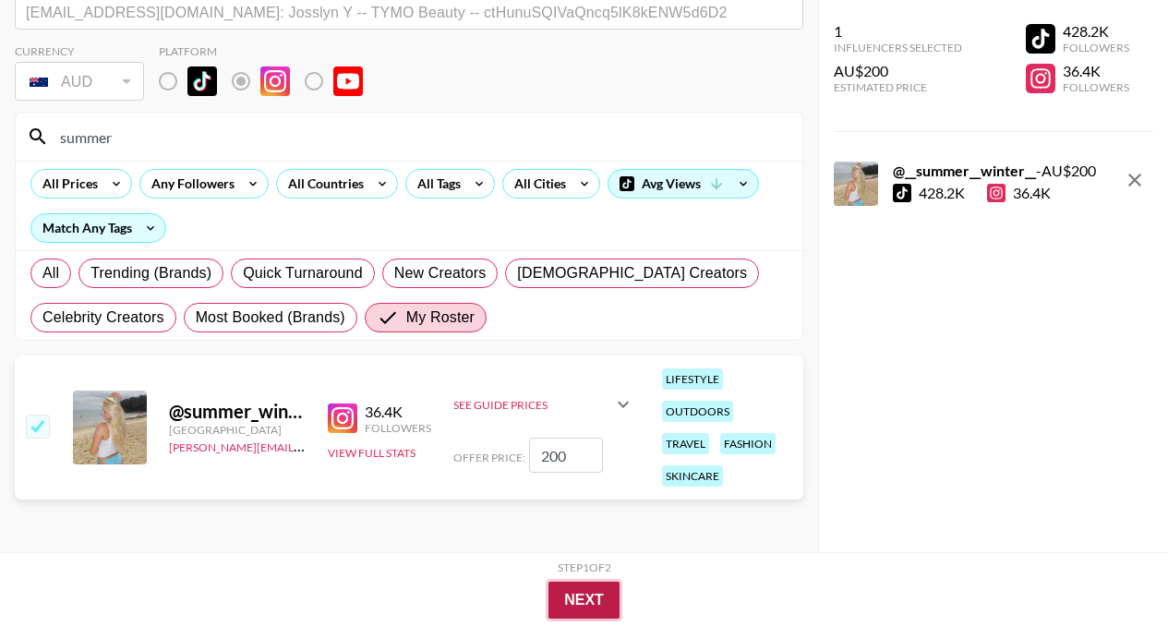
click at [598, 604] on button "Next" at bounding box center [583, 599] width 71 height 37
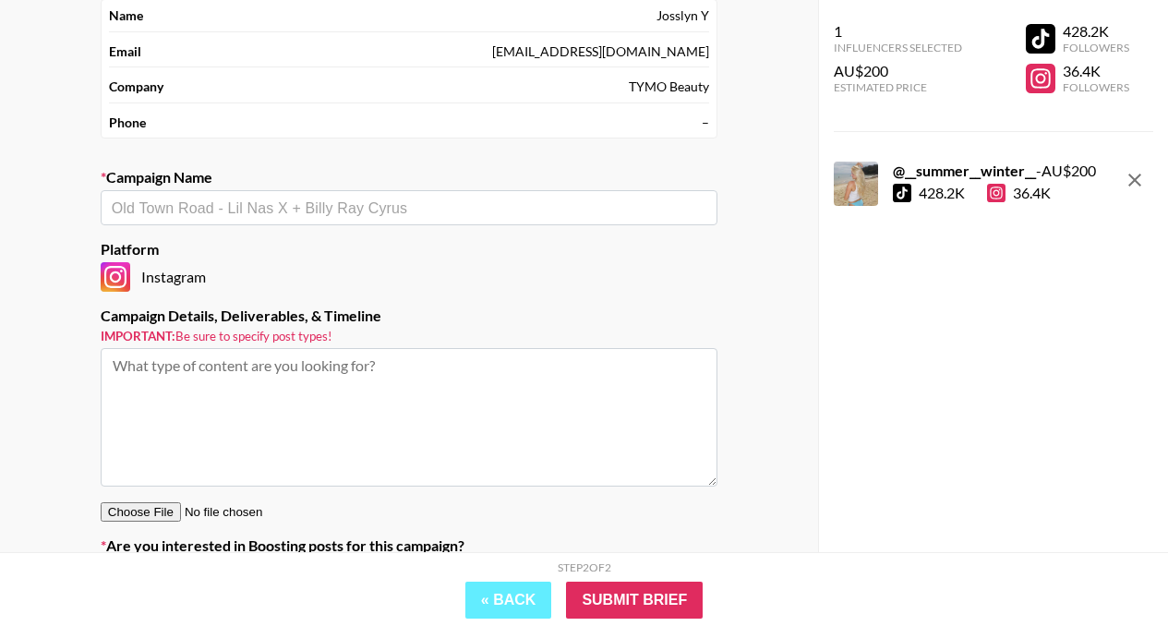
click at [489, 204] on input "text" at bounding box center [409, 208] width 594 height 21
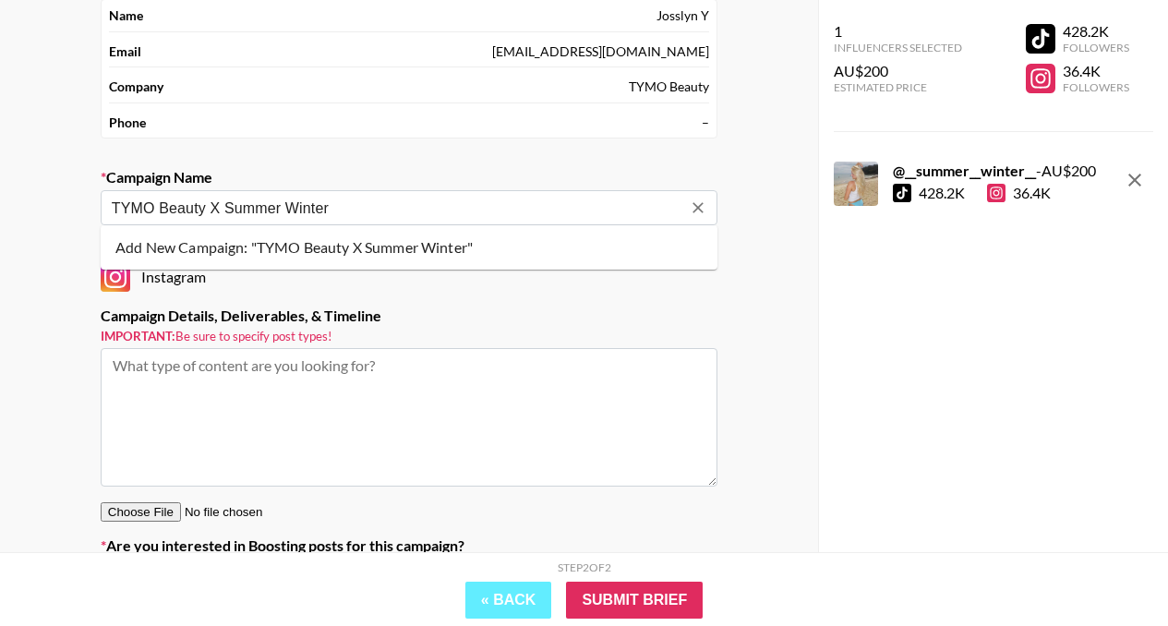
click at [485, 253] on li "Add New Campaign: "TYMO Beauty X Summer Winter"" at bounding box center [409, 248] width 617 height 30
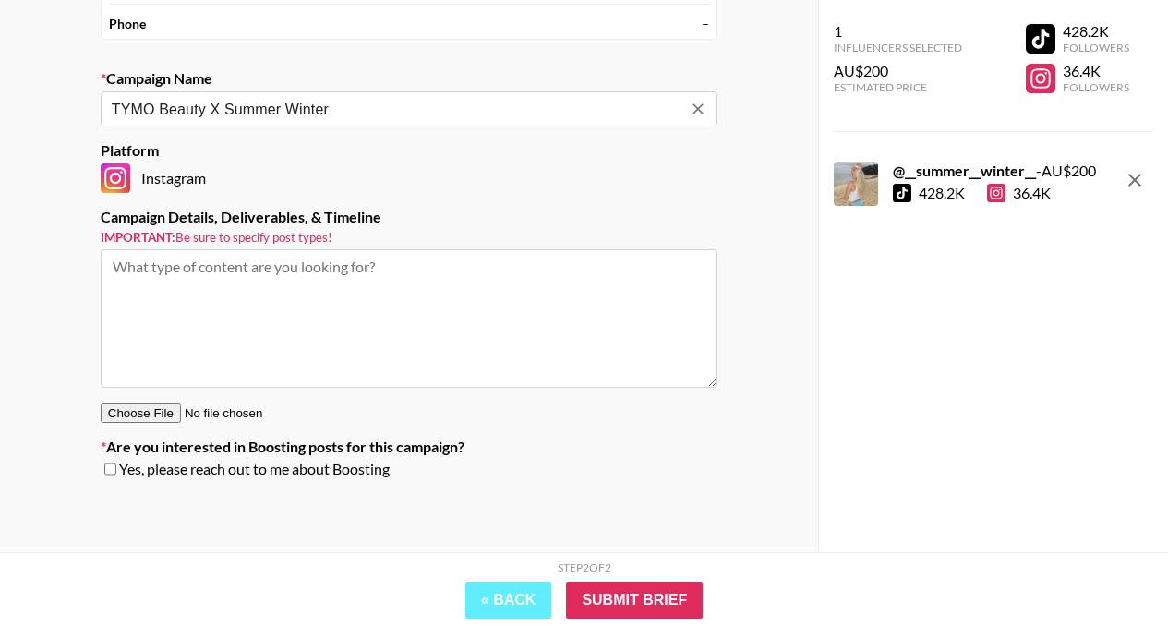
type input "TYMO Beauty X Summer Winter"
click at [113, 467] on input "checkbox" at bounding box center [110, 468] width 12 height 13
checkbox input "true"
click at [627, 596] on input "Submit Brief" at bounding box center [634, 599] width 137 height 37
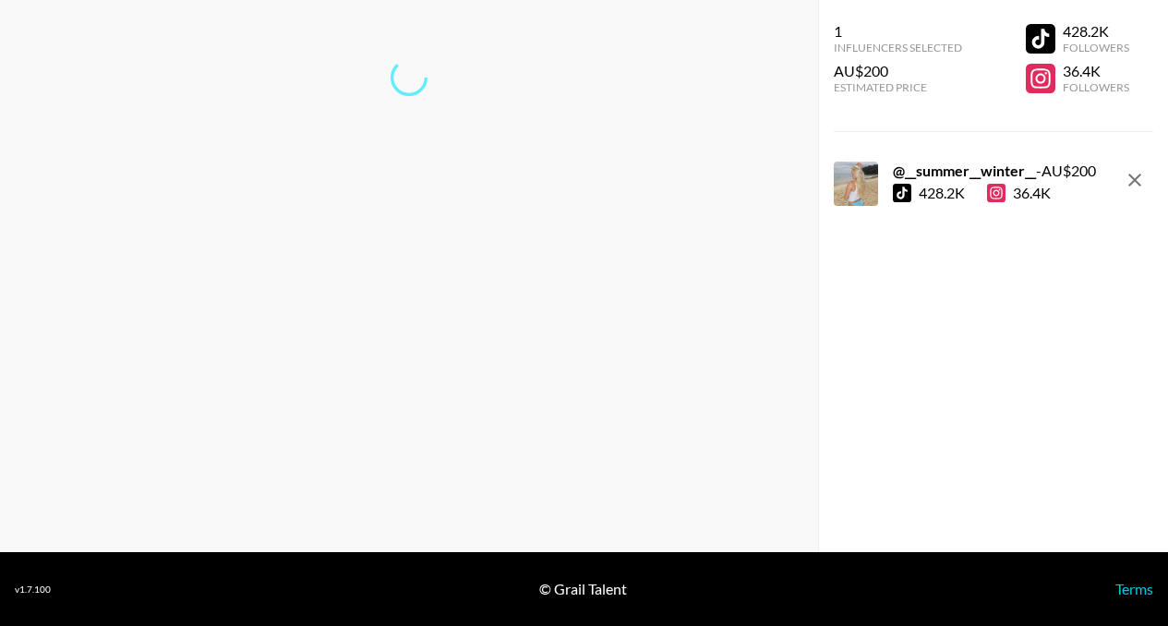
scroll to position [74, 0]
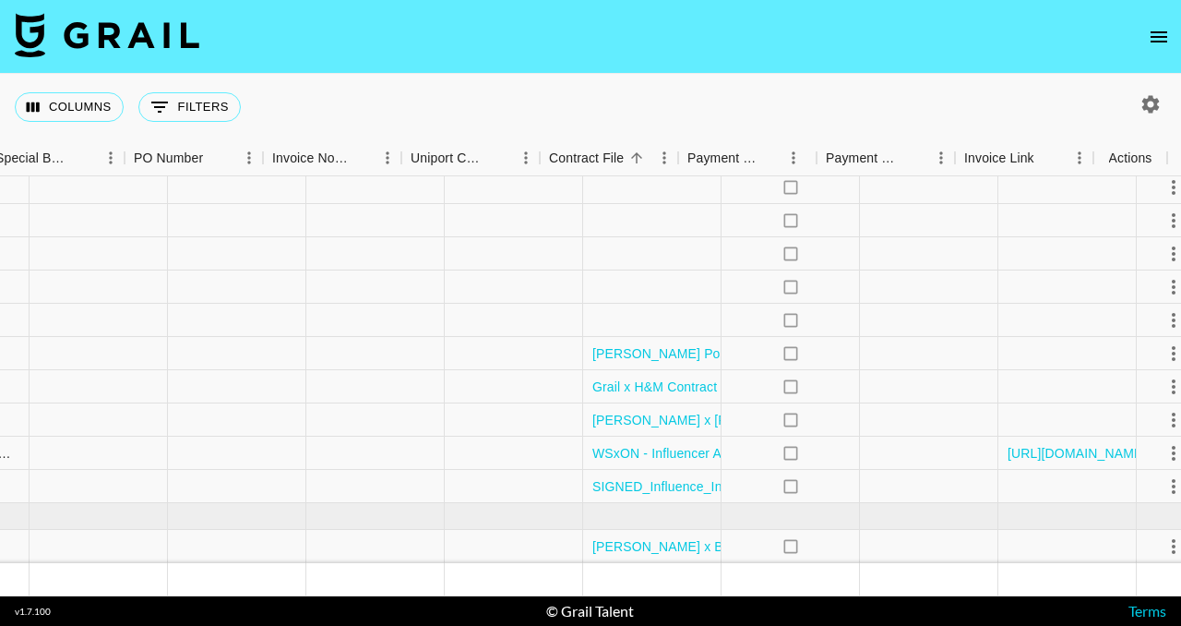
scroll to position [787, 1897]
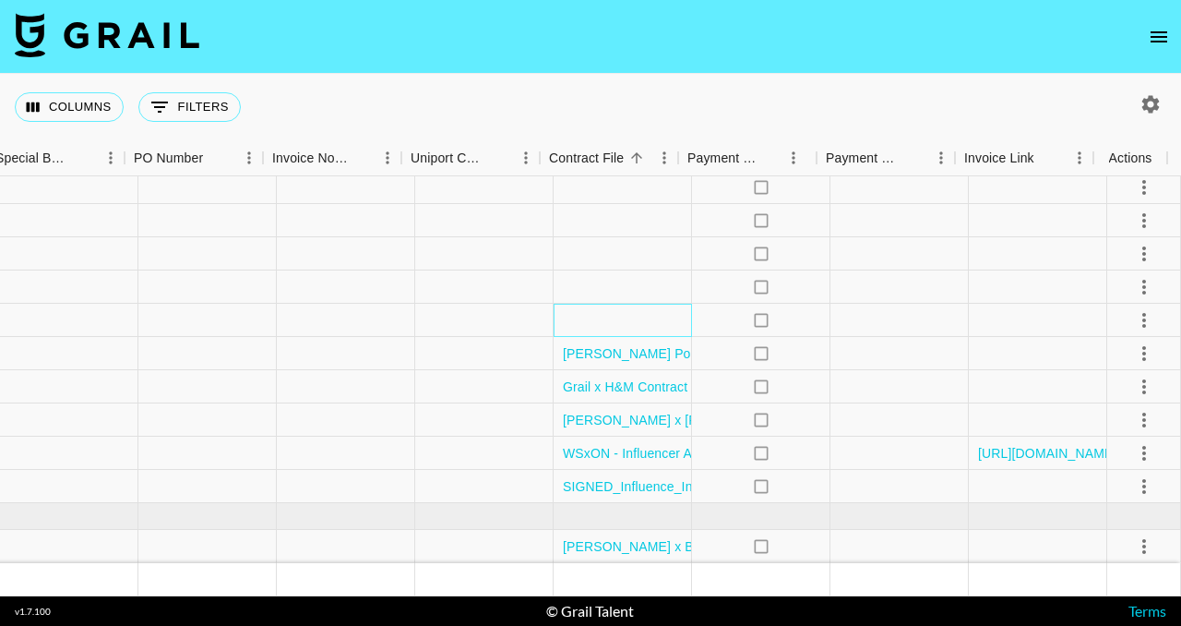
click at [597, 323] on div at bounding box center [623, 320] width 138 height 33
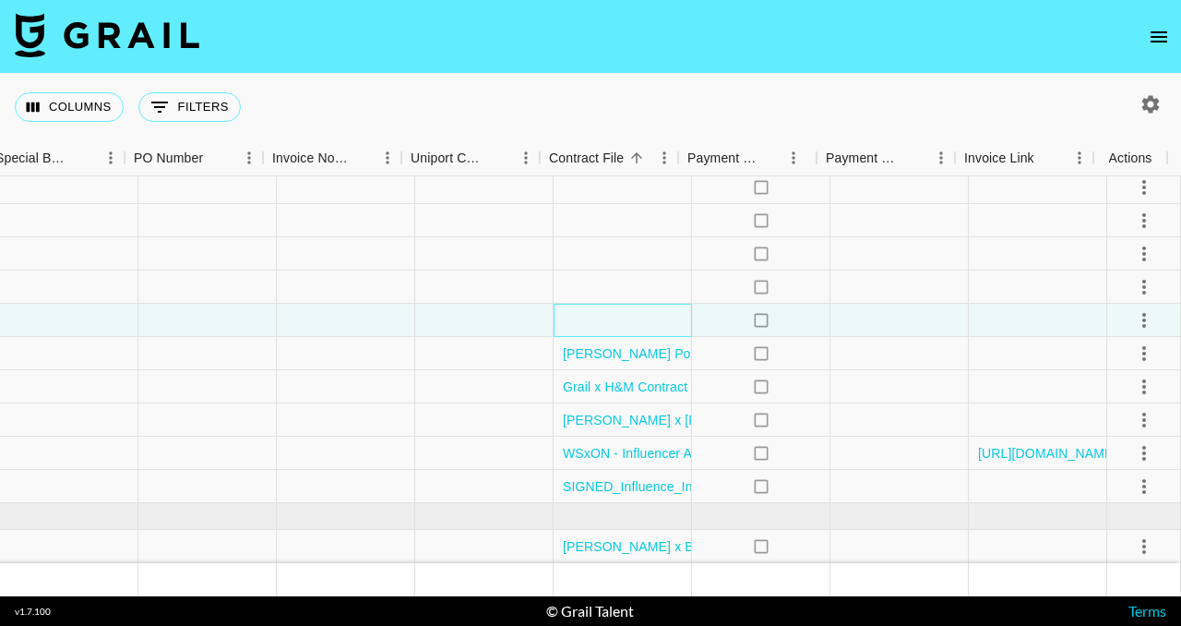
click at [597, 323] on div at bounding box center [623, 320] width 138 height 33
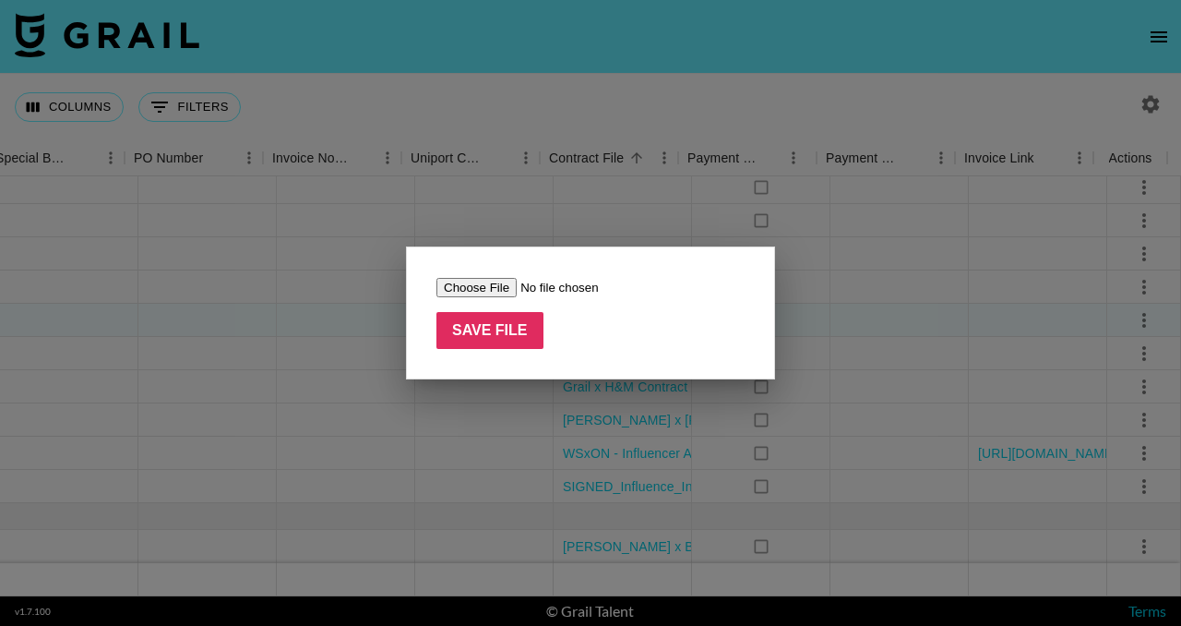
click at [503, 288] on input "file" at bounding box center [554, 287] width 234 height 19
type input "C:\fakepath\fa30e5f7-06dc-4b00-aa6a-664b789ba073.JPG"
click at [977, 321] on div at bounding box center [590, 313] width 1181 height 626
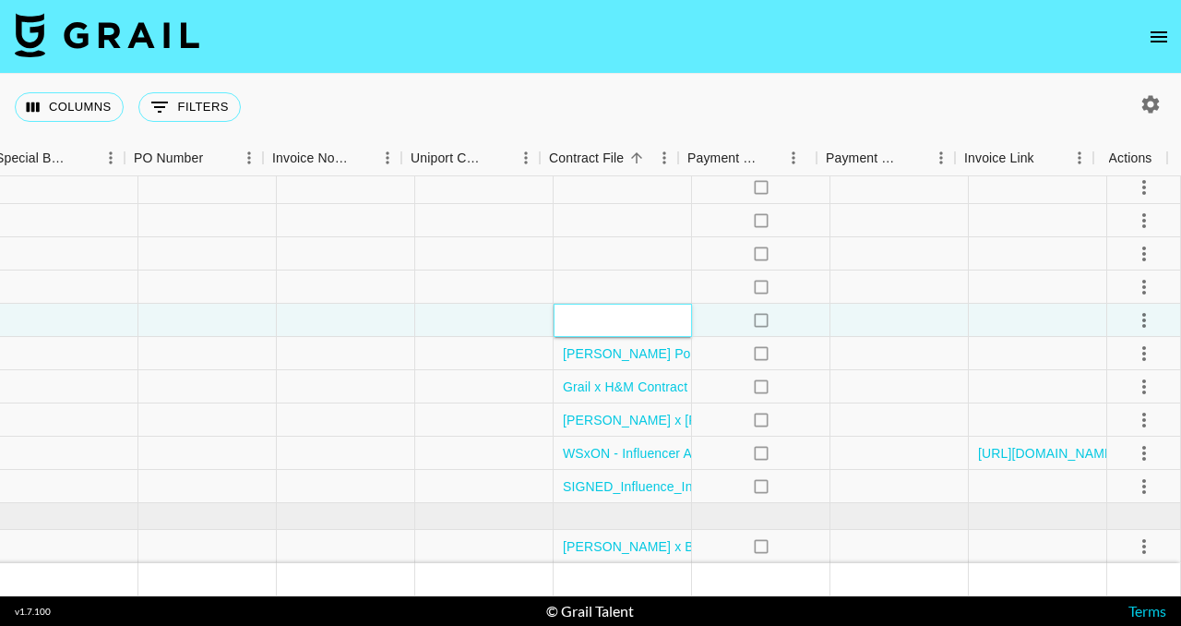
click at [653, 307] on div at bounding box center [623, 320] width 138 height 33
click at [634, 321] on div at bounding box center [623, 320] width 138 height 33
click at [581, 321] on div at bounding box center [623, 320] width 138 height 33
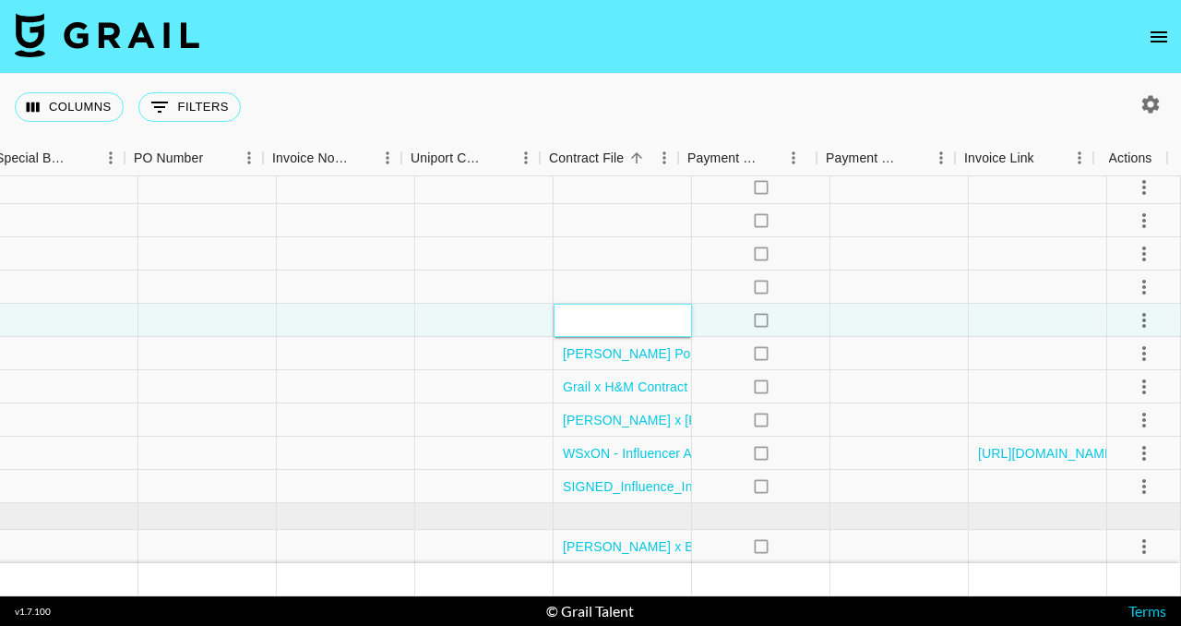
click at [581, 321] on div at bounding box center [623, 320] width 138 height 33
click at [593, 280] on div at bounding box center [623, 286] width 138 height 33
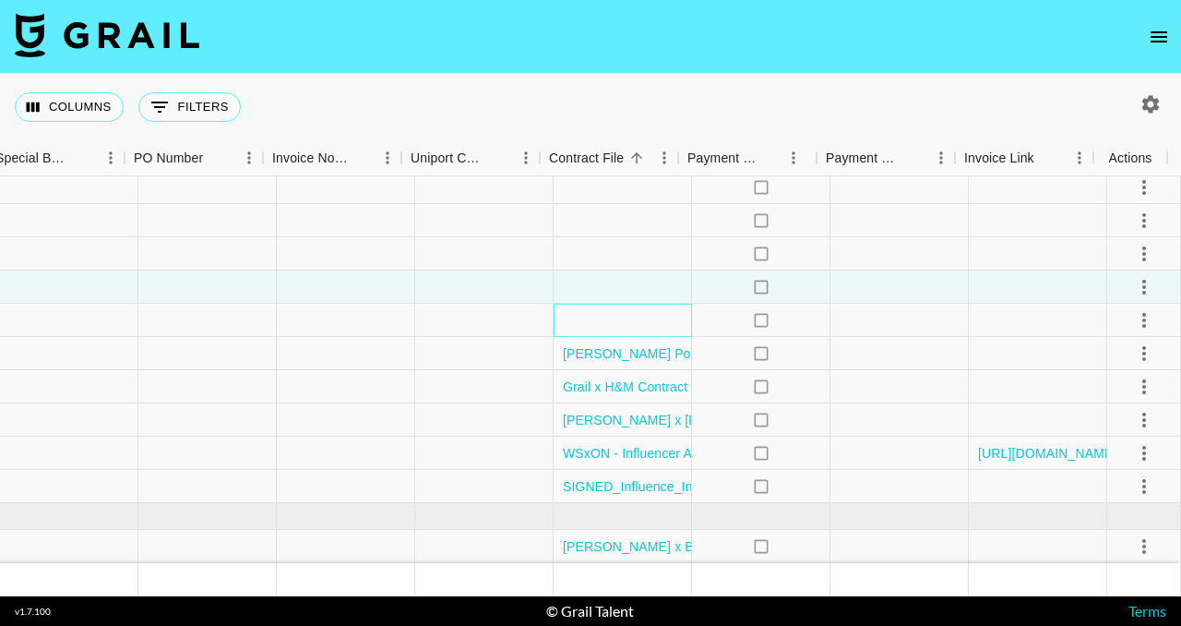
click at [599, 314] on div at bounding box center [623, 320] width 138 height 33
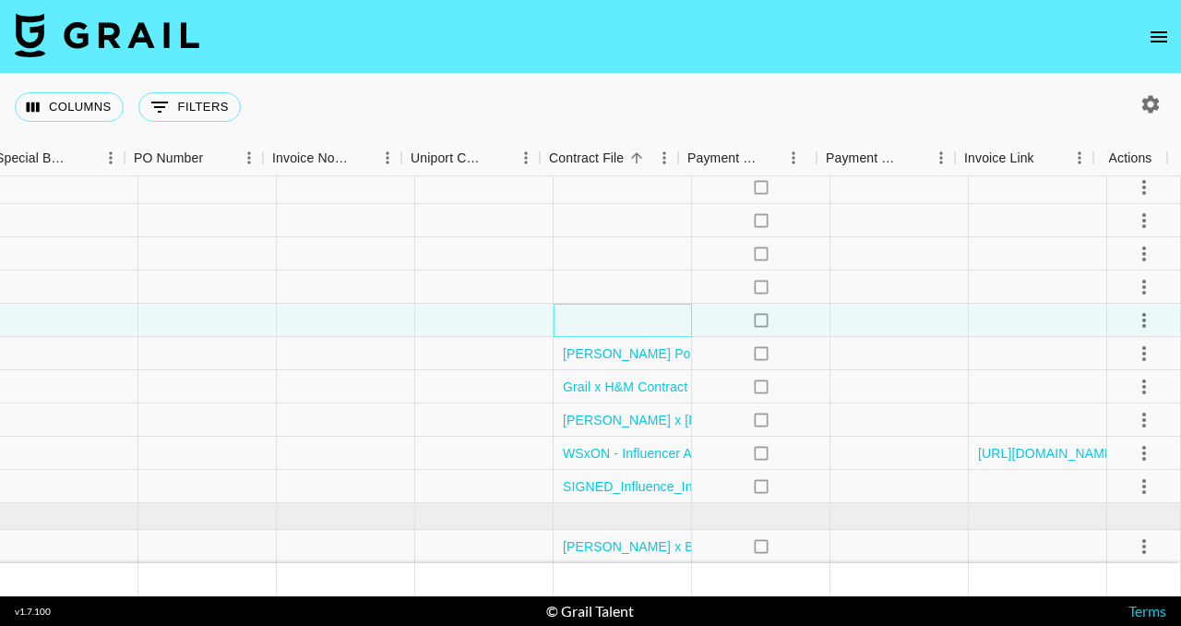
click at [599, 314] on div at bounding box center [623, 320] width 138 height 33
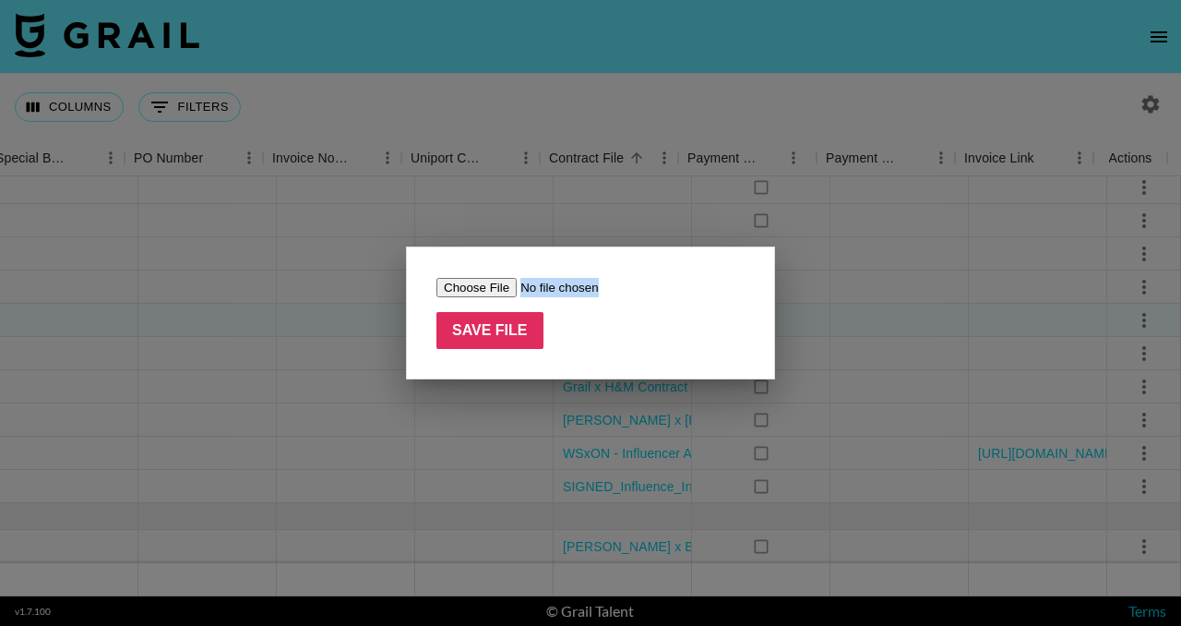
click at [599, 314] on form "Save File" at bounding box center [591, 313] width 308 height 72
click at [503, 278] on input "file" at bounding box center [554, 287] width 234 height 19
type input "C:\fakepath\fa30e5f7-06dc-4b00-aa6a-664b789ba073.JPG"
click at [513, 323] on input "Save File" at bounding box center [490, 330] width 107 height 37
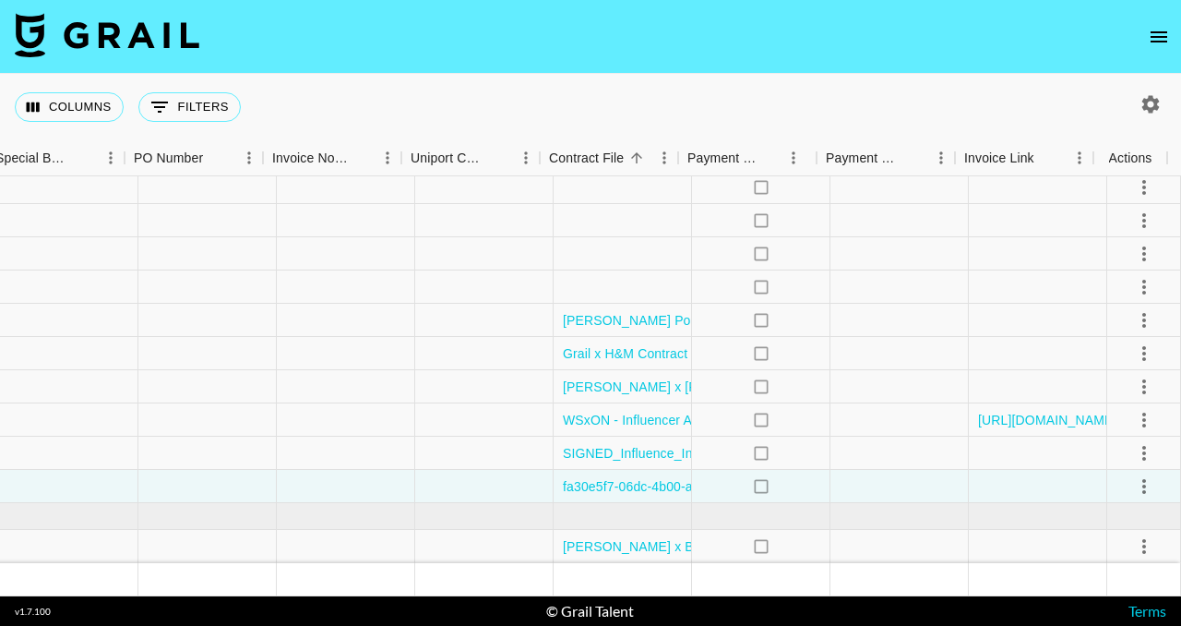
click at [1129, 471] on button "select merge strategy" at bounding box center [1144, 486] width 31 height 31
click at [1117, 318] on li "Confirm" at bounding box center [1121, 309] width 120 height 33
click at [1116, 383] on li "Draft Created" at bounding box center [1121, 381] width 120 height 33
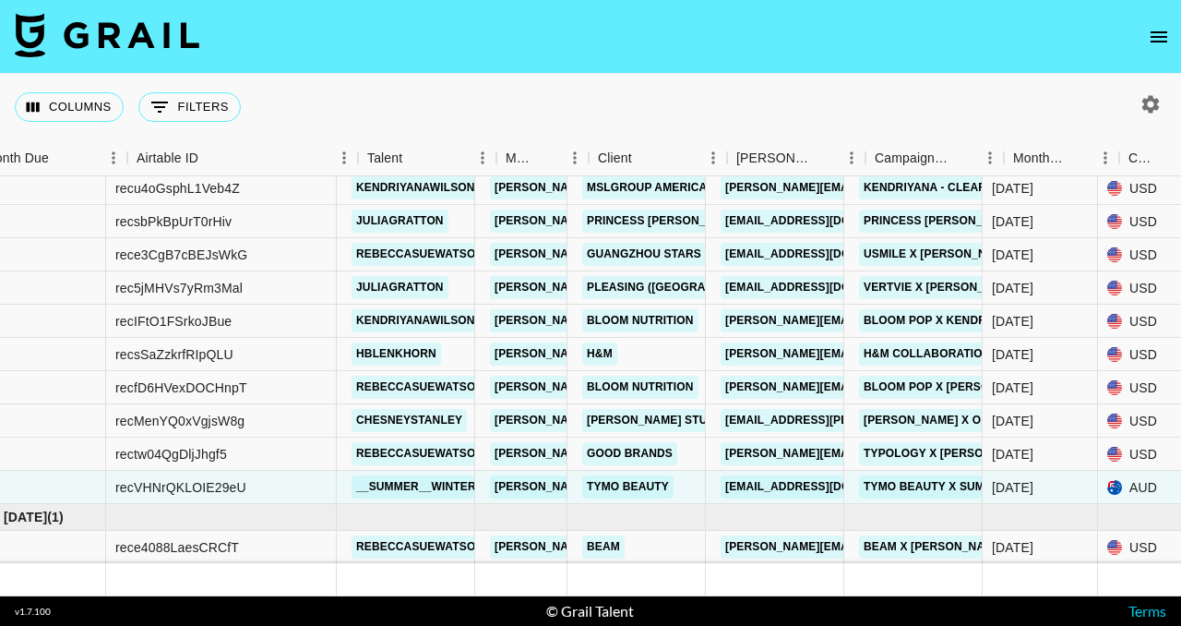
scroll to position [782, 0]
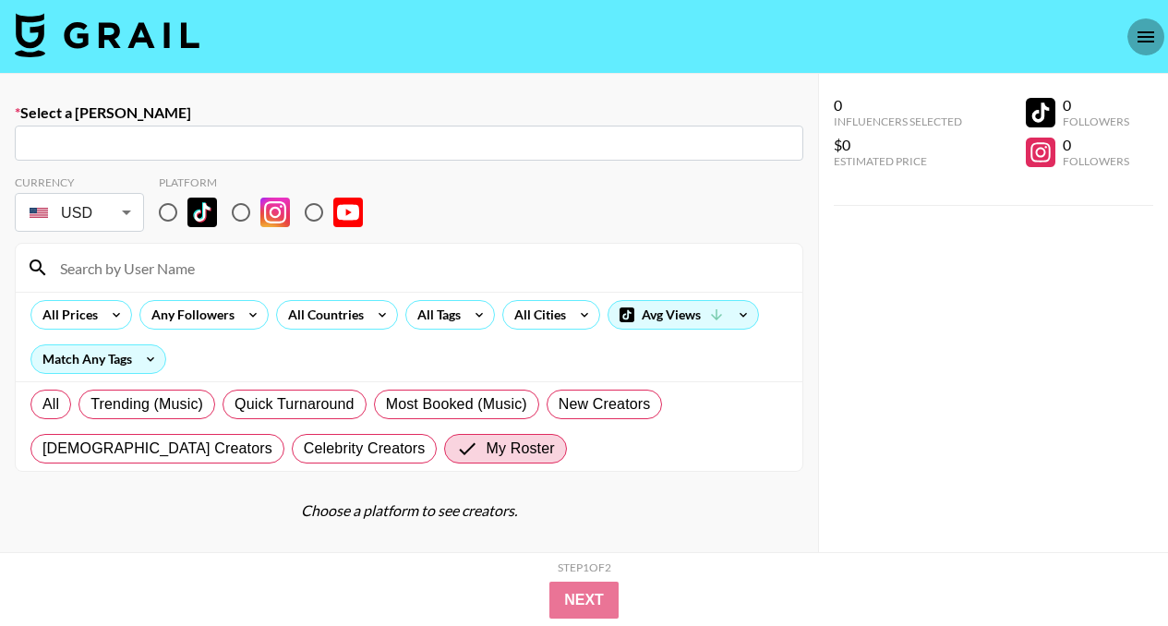
click at [1143, 31] on icon "open drawer" at bounding box center [1145, 36] width 17 height 11
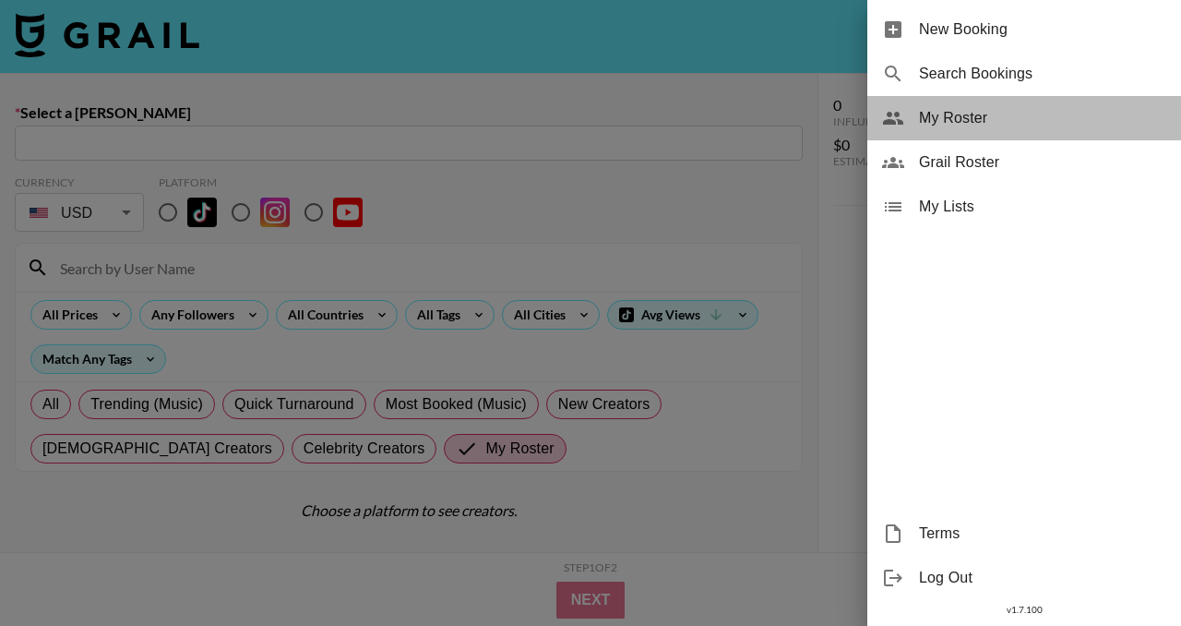
click at [1045, 113] on span "My Roster" at bounding box center [1042, 118] width 247 height 22
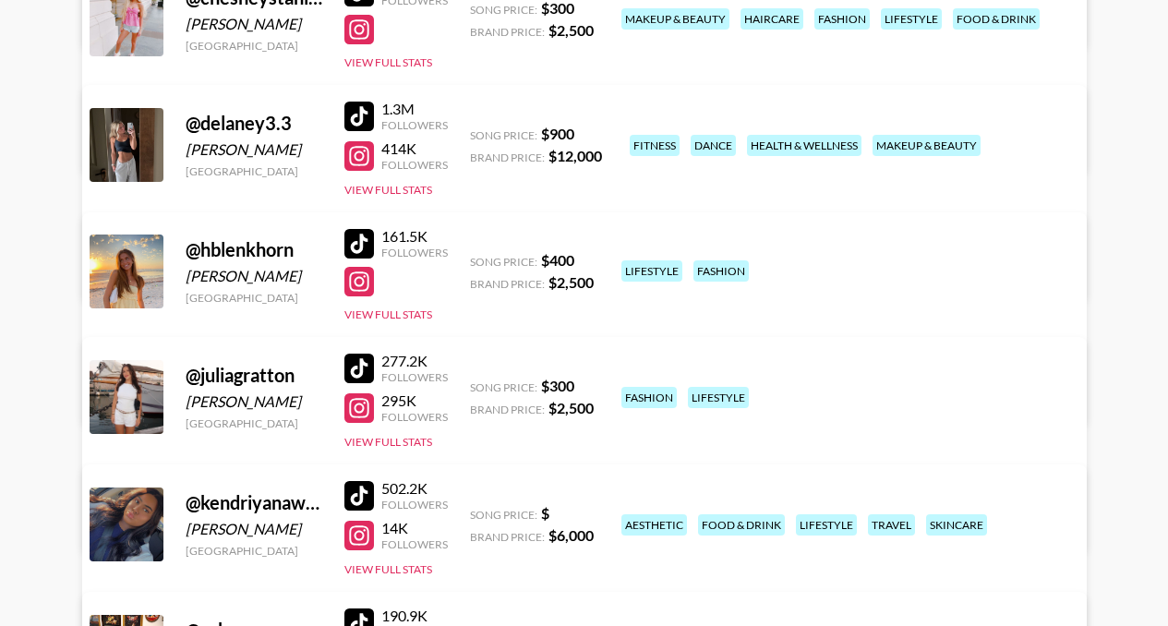
scroll to position [453, 0]
